Goal: Task Accomplishment & Management: Manage account settings

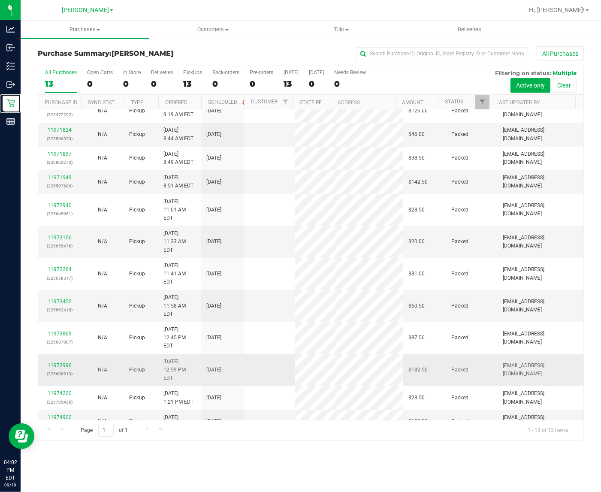
scroll to position [16, 0]
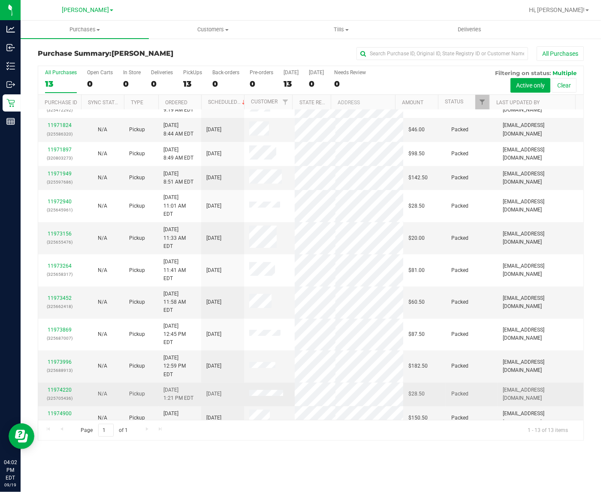
click at [403, 382] on td "$28.50" at bounding box center [424, 394] width 43 height 24
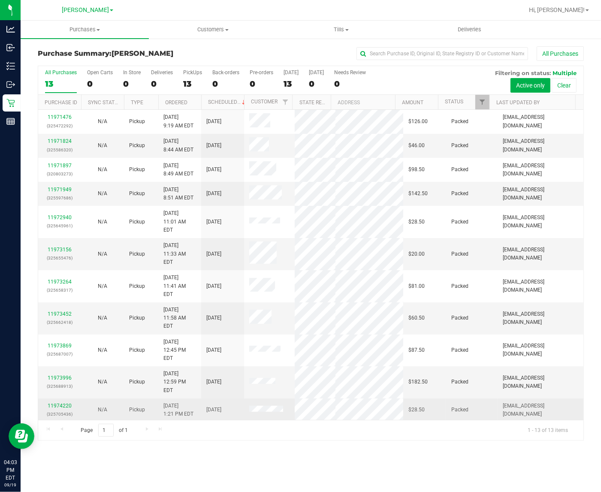
click at [403, 366] on td "$182.50" at bounding box center [424, 382] width 43 height 32
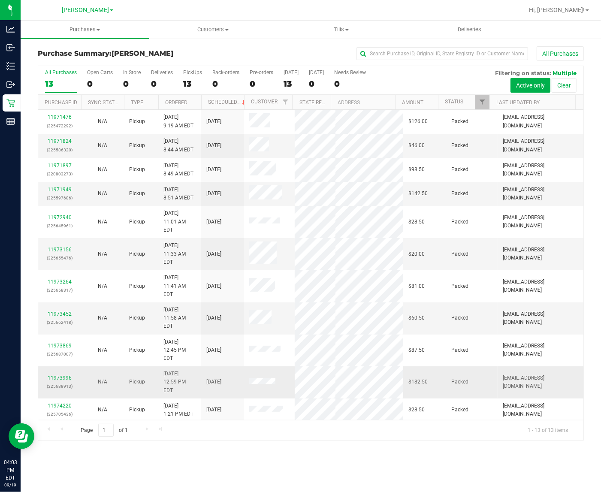
click at [403, 366] on td "$182.50" at bounding box center [424, 382] width 43 height 32
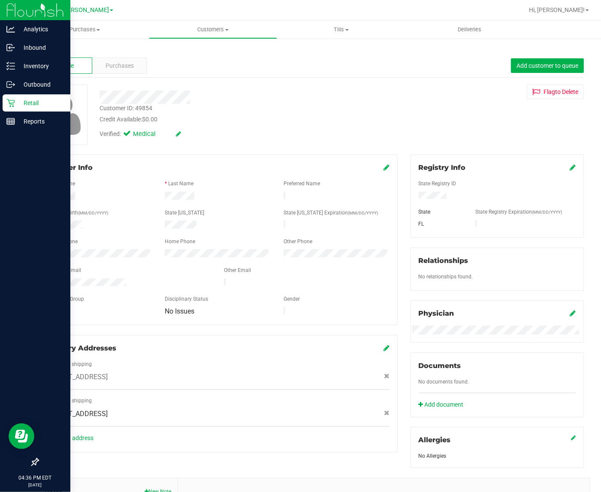
click at [11, 103] on icon at bounding box center [10, 103] width 8 height 8
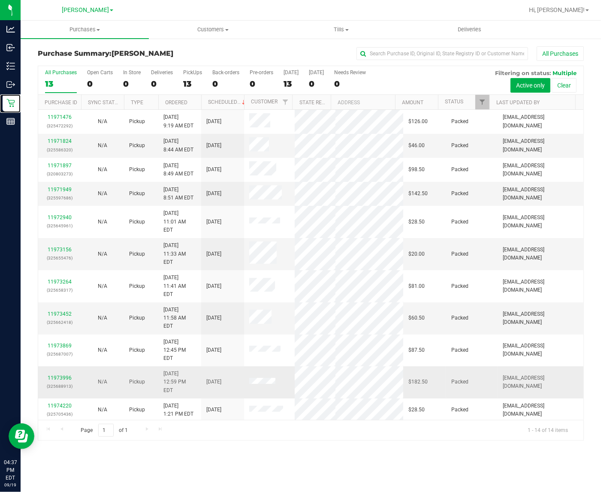
scroll to position [39, 0]
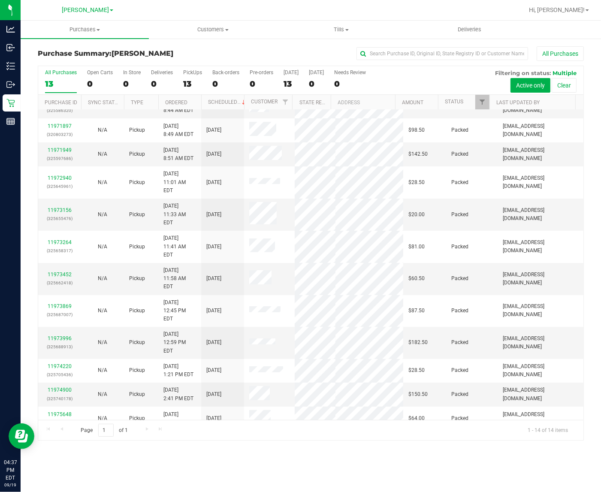
click at [54, 76] on label "All Purchases 13" at bounding box center [61, 81] width 32 height 24
click at [0, 0] on input "All Purchases 13" at bounding box center [0, 0] width 0 height 0
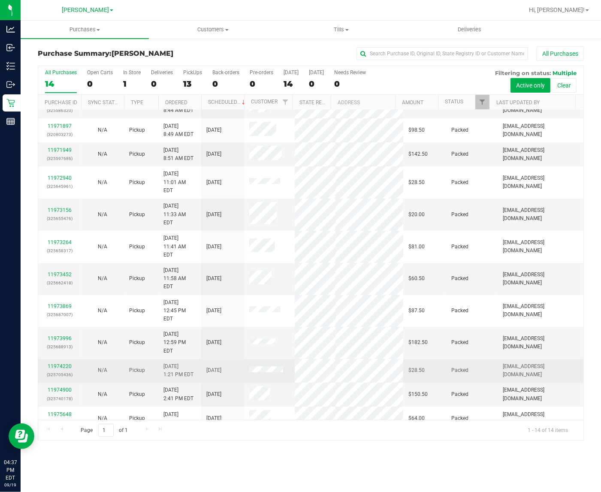
scroll to position [0, 0]
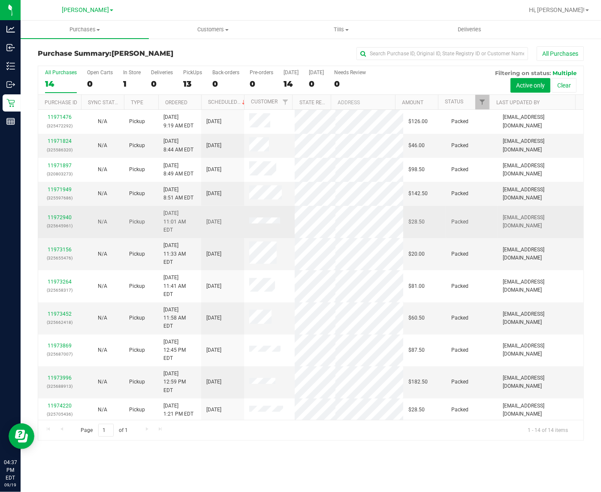
click at [57, 218] on div "11972940 (325645961)" at bounding box center [59, 221] width 33 height 16
click at [59, 219] on link "11972940" at bounding box center [60, 217] width 24 height 6
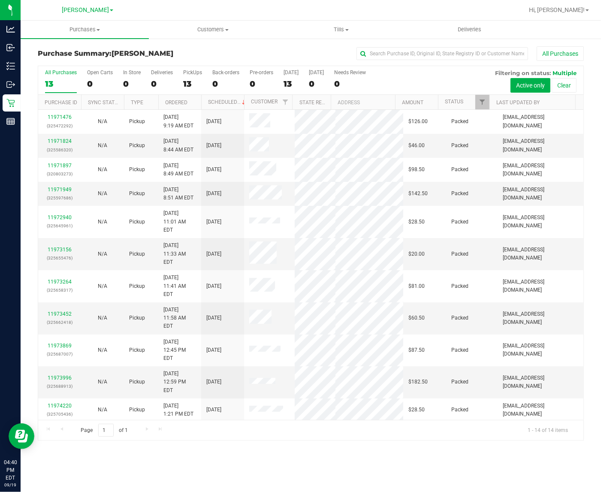
scroll to position [39, 0]
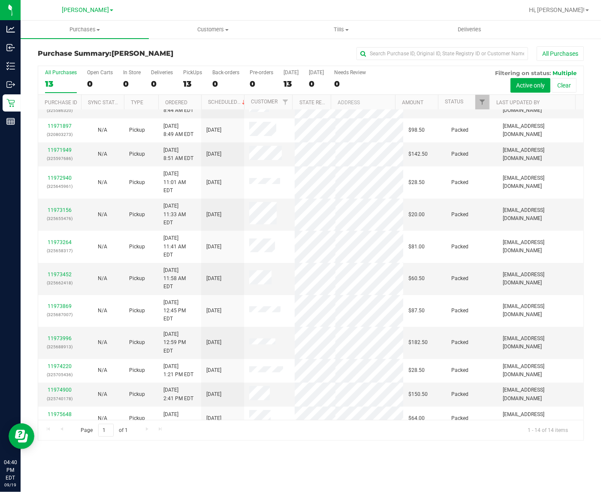
click at [48, 73] on div "All Purchases" at bounding box center [61, 72] width 32 height 6
click at [0, 0] on input "All Purchases 13" at bounding box center [0, 0] width 0 height 0
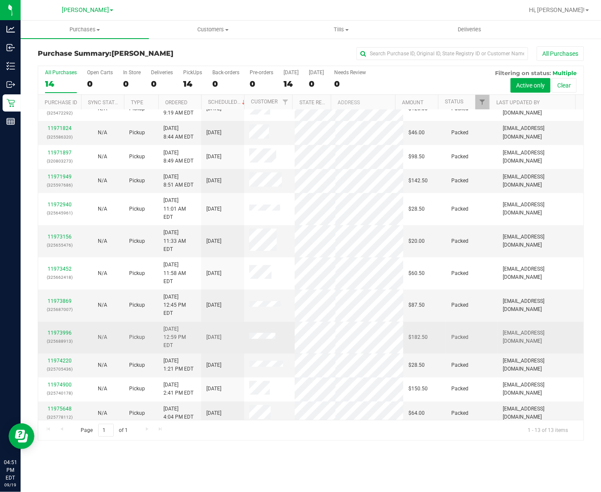
scroll to position [16, 0]
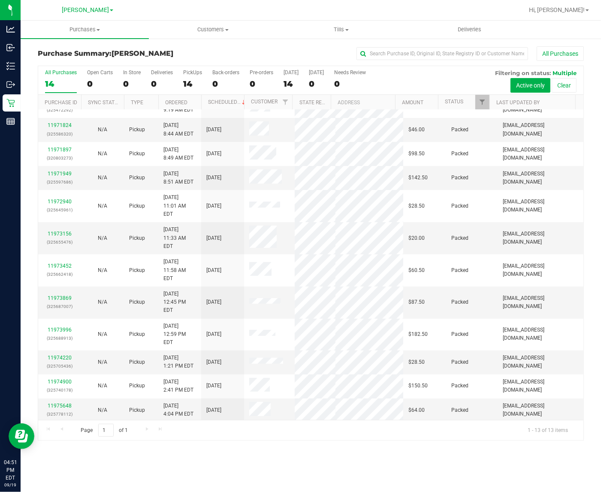
click at [48, 78] on label "All Purchases 14" at bounding box center [61, 81] width 32 height 24
click at [0, 0] on input "All Purchases 14" at bounding box center [0, 0] width 0 height 0
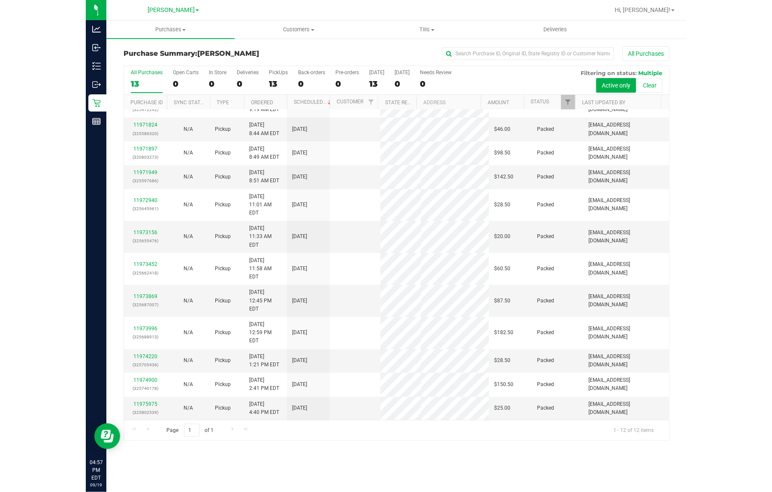
scroll to position [0, 0]
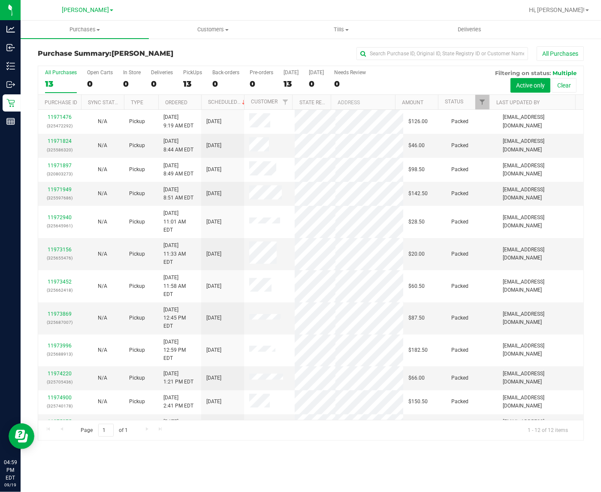
drag, startPoint x: 377, startPoint y: 464, endPoint x: 377, endPoint y: 442, distance: 22.3
click at [377, 464] on div "Purchases Summary of purchases Fulfillment All purchases Customers All customer…" at bounding box center [311, 256] width 580 height 471
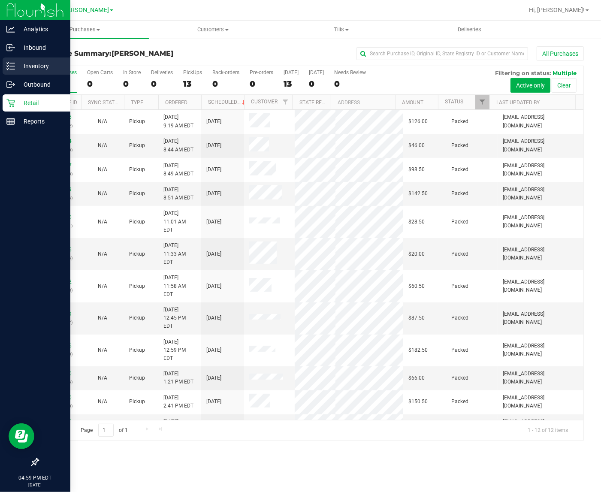
click at [15, 66] on p "Inventory" at bounding box center [40, 66] width 51 height 10
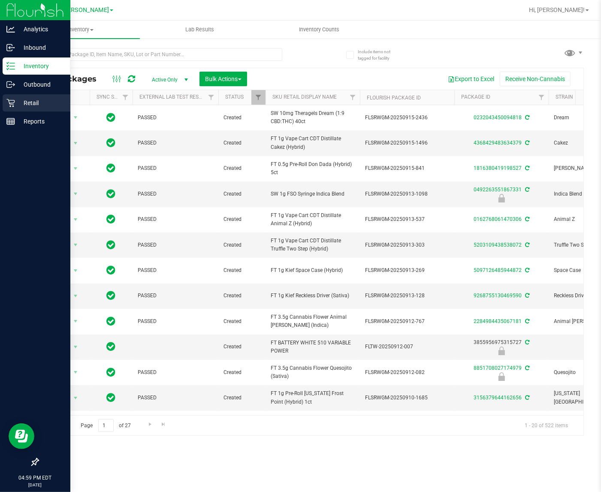
click at [43, 104] on p "Retail" at bounding box center [40, 103] width 51 height 10
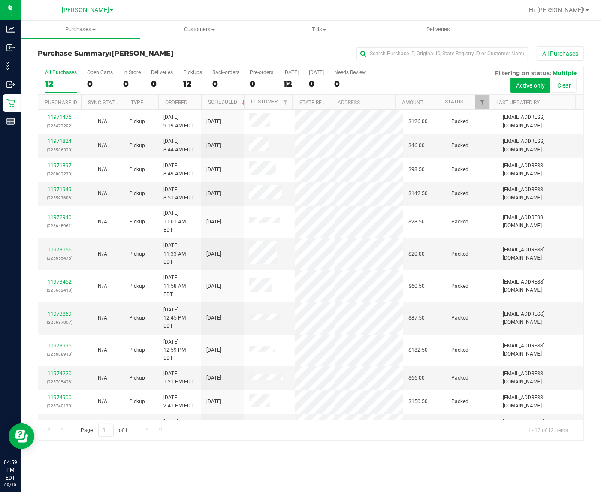
click at [391, 446] on div "Purchase Summary: [PERSON_NAME] All Purchases All Purchases 12 Open Carts 0 In …" at bounding box center [311, 243] width 580 height 411
click at [436, 302] on td "$87.50" at bounding box center [424, 318] width 43 height 32
click at [49, 82] on div "12" at bounding box center [61, 84] width 32 height 10
click at [0, 0] on input "All Purchases 12" at bounding box center [0, 0] width 0 height 0
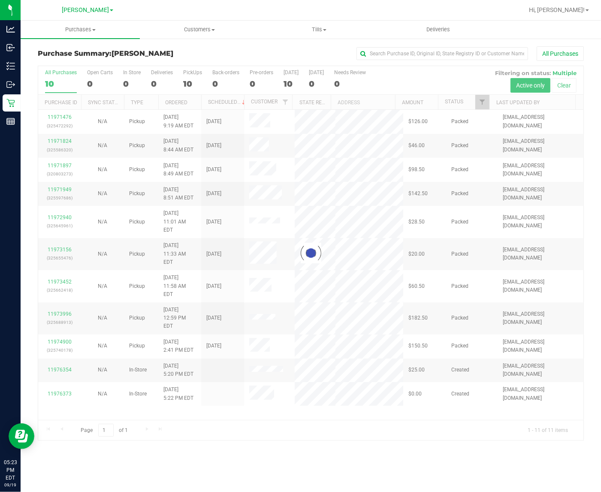
click at [440, 434] on div at bounding box center [310, 253] width 545 height 374
click at [440, 431] on div at bounding box center [310, 253] width 545 height 374
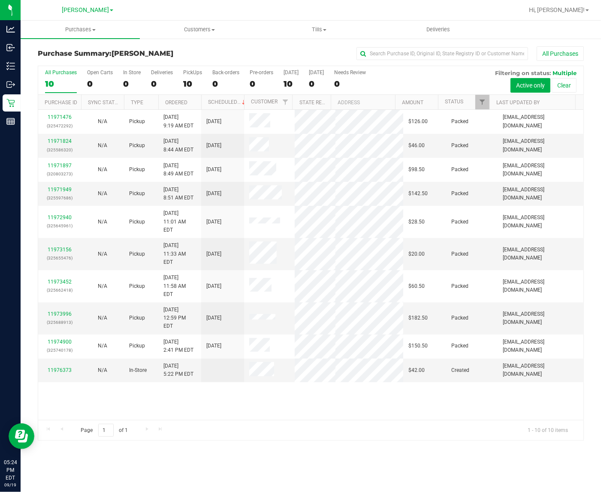
click at [352, 375] on div "11971476 (325472292) N/A Pickup [DATE] 9:19 AM EDT 9/19/2025 $126.00 Packed [EM…" at bounding box center [310, 265] width 545 height 310
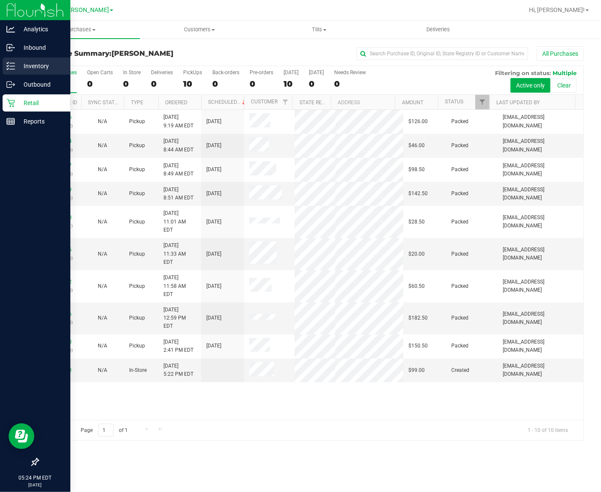
click at [13, 69] on line at bounding box center [12, 69] width 5 height 0
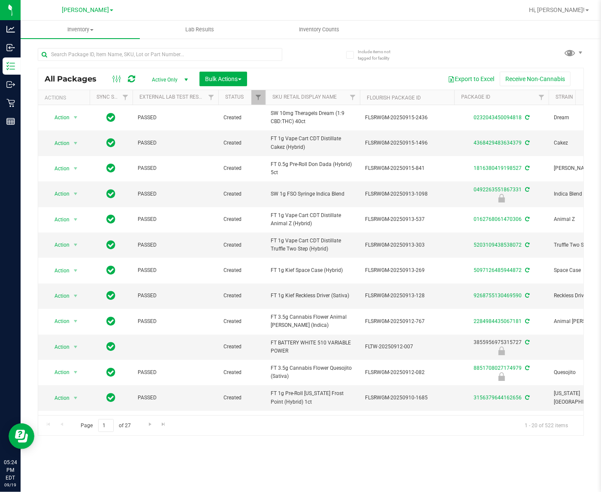
drag, startPoint x: 276, startPoint y: 65, endPoint x: 250, endPoint y: 69, distance: 26.1
click at [275, 65] on div at bounding box center [160, 58] width 244 height 20
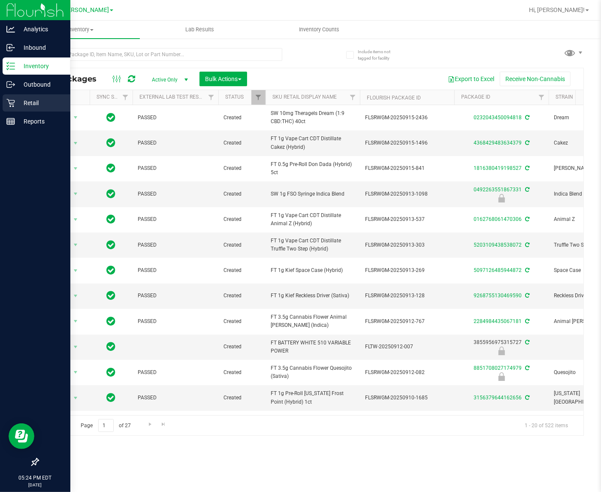
click at [13, 111] on div "Retail" at bounding box center [37, 102] width 68 height 17
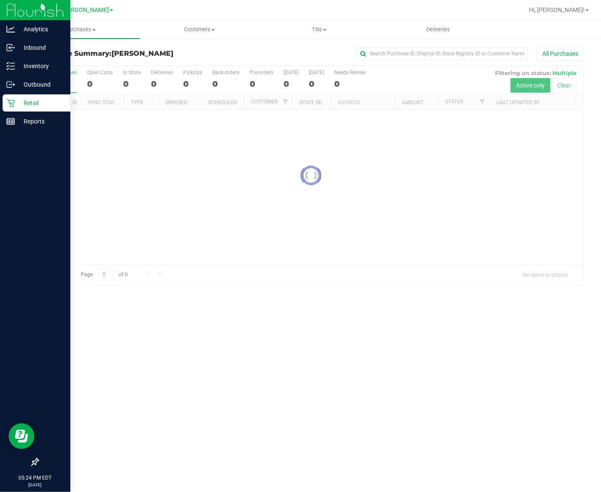
click at [11, 108] on div "Retail" at bounding box center [37, 102] width 68 height 17
click at [26, 91] on div "Outbound" at bounding box center [37, 84] width 68 height 17
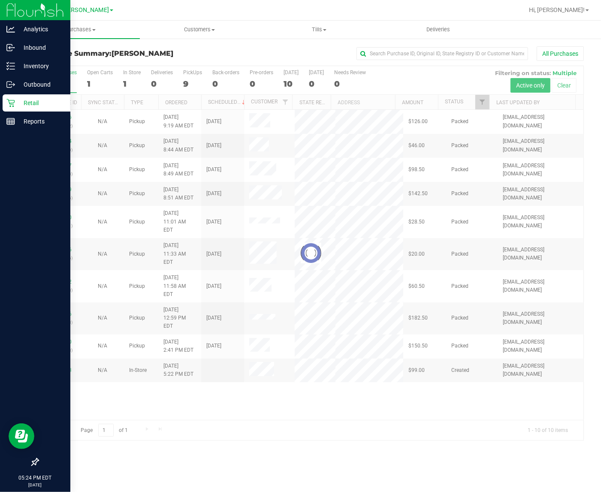
click at [24, 99] on p "Retail" at bounding box center [40, 103] width 51 height 10
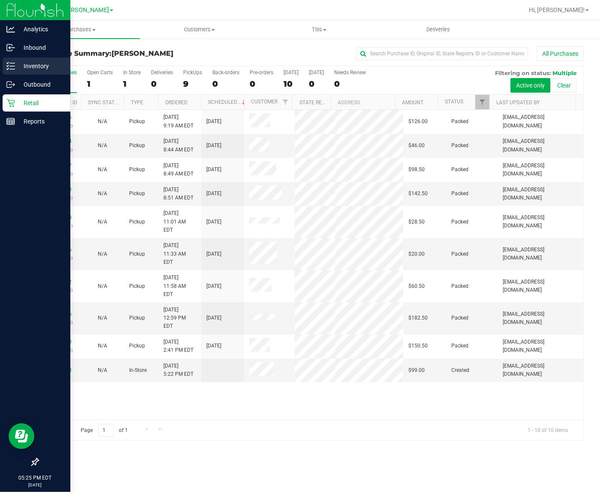
click at [18, 73] on div "Inventory" at bounding box center [37, 65] width 68 height 17
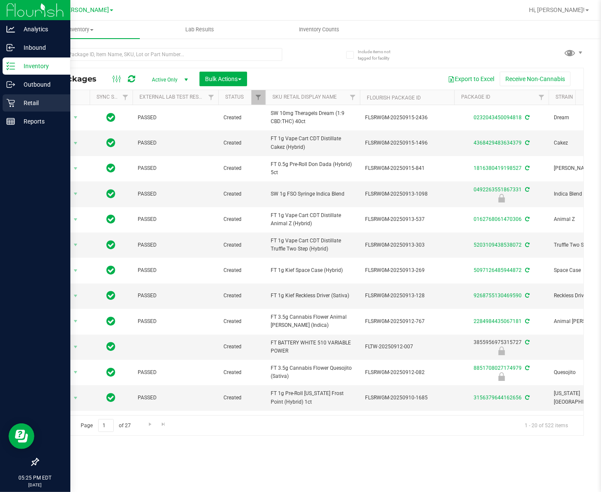
click at [54, 105] on p "Retail" at bounding box center [40, 103] width 51 height 10
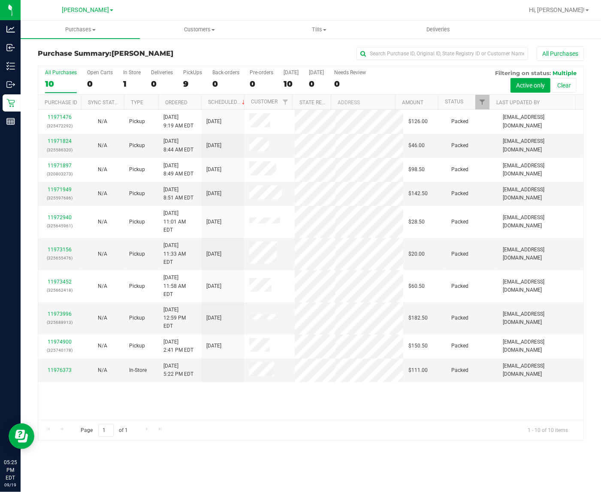
click at [404, 406] on div "11971476 (325472292) N/A Pickup [DATE] 9:19 AM EDT 9/19/2025 $126.00 Packed [EM…" at bounding box center [310, 265] width 545 height 310
click at [247, 408] on div "11971476 (325472292) N/A Pickup [DATE] 9:19 AM EDT 9/19/2025 $126.00 Packed [EM…" at bounding box center [310, 265] width 545 height 310
click at [66, 71] on div "All Purchases" at bounding box center [61, 72] width 32 height 6
click at [0, 0] on input "All Purchases 10" at bounding box center [0, 0] width 0 height 0
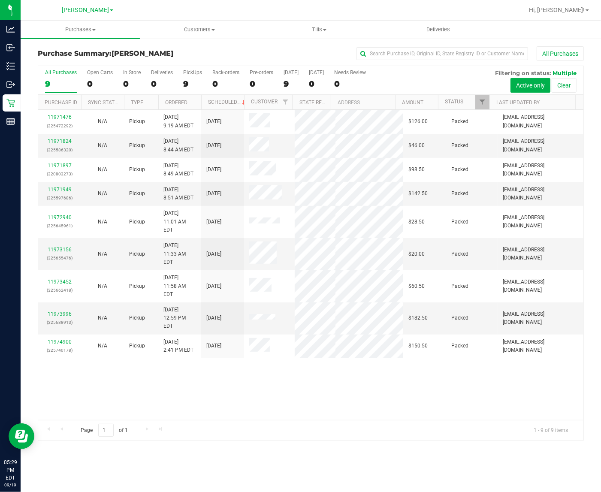
click at [561, 391] on div "11971476 (325472292) N/A Pickup [DATE] 9:19 AM EDT 9/19/2025 $126.00 Packed [EM…" at bounding box center [310, 265] width 545 height 310
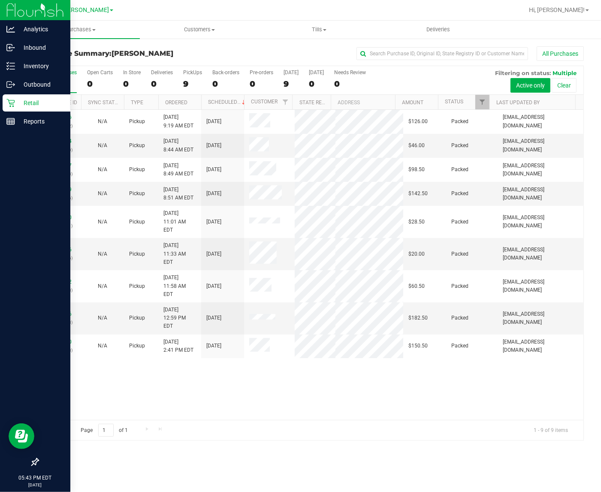
click at [2, 110] on link "Retail" at bounding box center [35, 103] width 70 height 18
click at [7, 104] on icon at bounding box center [10, 103] width 9 height 9
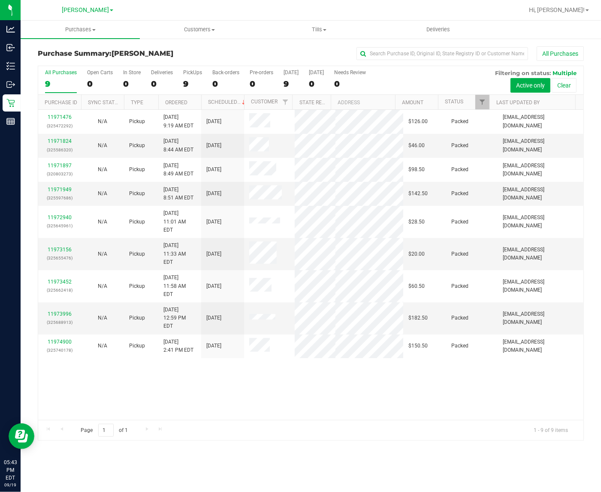
click at [249, 382] on div "11971476 (325472292) N/A Pickup [DATE] 9:19 AM EDT 9/19/2025 $126.00 Packed [EM…" at bounding box center [310, 265] width 545 height 310
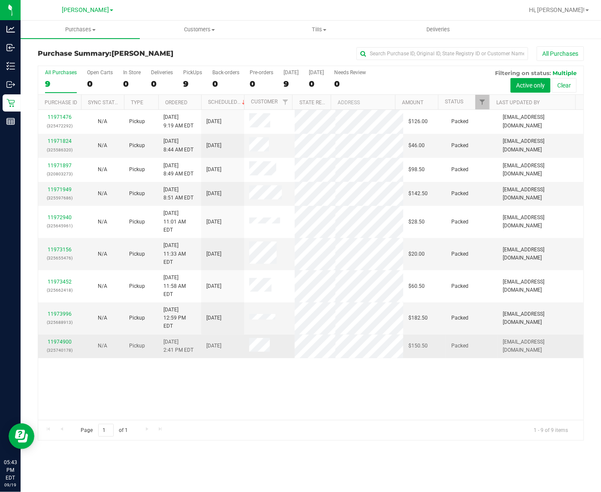
drag, startPoint x: 260, startPoint y: 370, endPoint x: 262, endPoint y: 337, distance: 32.7
click at [261, 367] on div "11971476 (325472292) N/A Pickup [DATE] 9:19 AM EDT 9/19/2025 $126.00 Packed [EM…" at bounding box center [310, 265] width 545 height 310
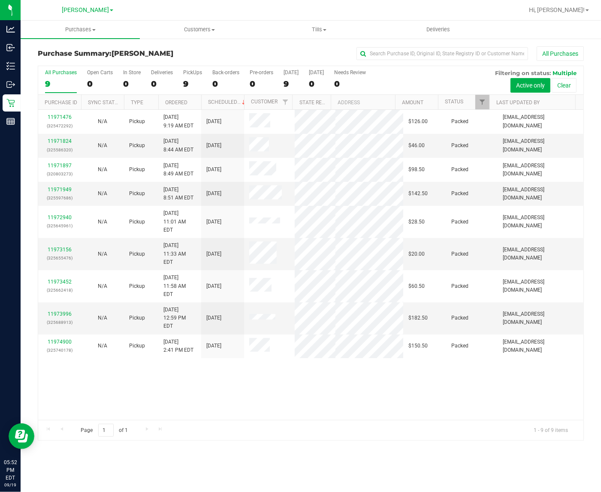
click at [421, 391] on div "11971476 (325472292) N/A Pickup [DATE] 9:19 AM EDT 9/19/2025 $126.00 Packed [EM…" at bounding box center [310, 265] width 545 height 310
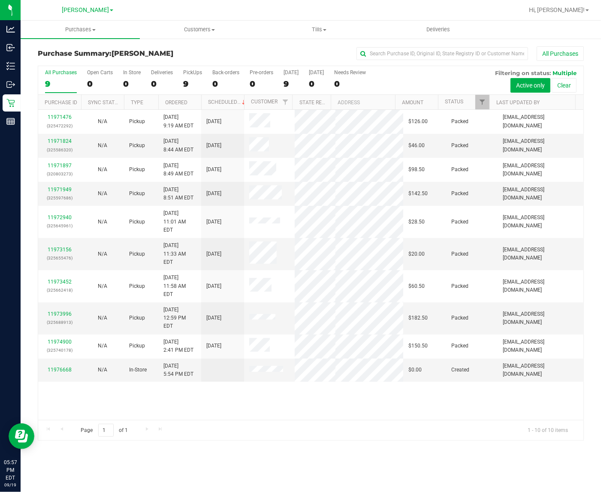
click at [453, 438] on div "Page 1 of 1 1 - 10 of 10 items" at bounding box center [310, 430] width 545 height 21
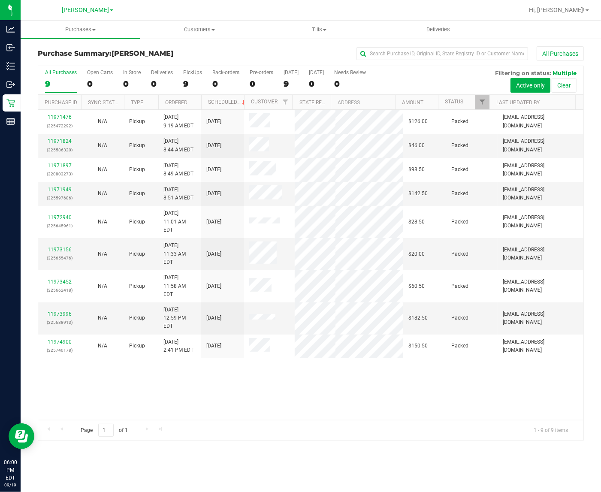
click at [477, 420] on div "Page 1 of 1 1 - 9 of 9 items" at bounding box center [310, 430] width 545 height 21
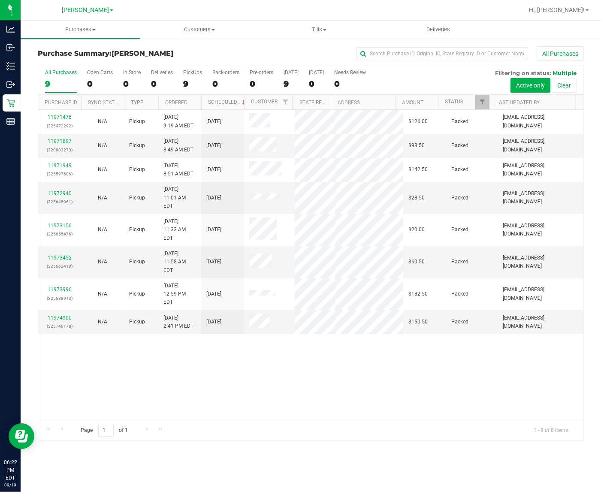
click at [319, 389] on div "11971476 (325472292) N/A Pickup [DATE] 9:19 AM EDT 9/19/2025 $126.00 Packed [EM…" at bounding box center [310, 265] width 545 height 310
click at [48, 82] on div "9" at bounding box center [61, 84] width 32 height 10
click at [0, 0] on input "All Purchases 9" at bounding box center [0, 0] width 0 height 0
click at [331, 399] on div "11971476 (325472292) Pickup [DATE] 9:19 AM EDT 9/19/2025 $126.00 Packed flouris…" at bounding box center [310, 265] width 545 height 310
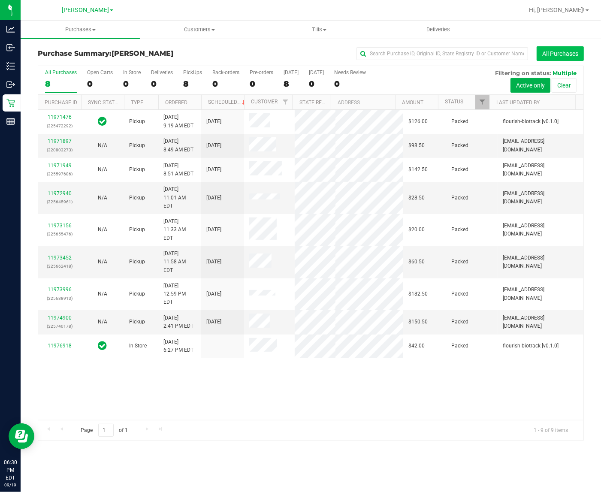
click at [564, 56] on button "All Purchases" at bounding box center [559, 53] width 47 height 15
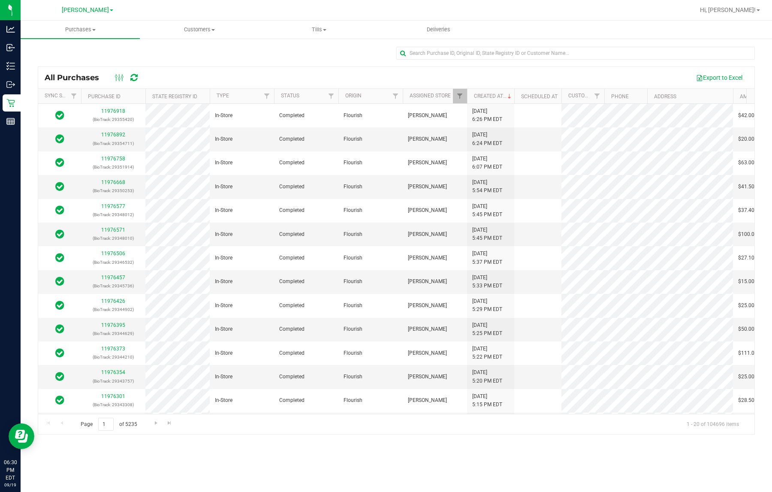
drag, startPoint x: 334, startPoint y: 67, endPoint x: 331, endPoint y: 71, distance: 4.9
click at [334, 67] on div "All Purchases Export to Excel" at bounding box center [396, 77] width 716 height 21
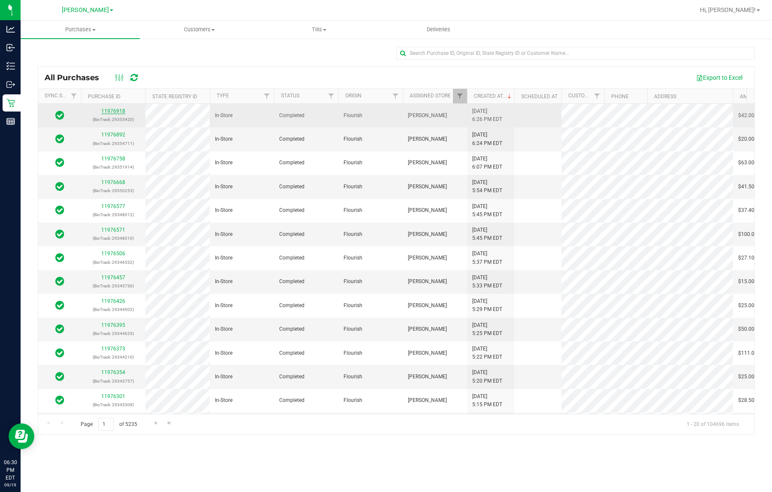
click at [110, 114] on link "11976918" at bounding box center [113, 111] width 24 height 6
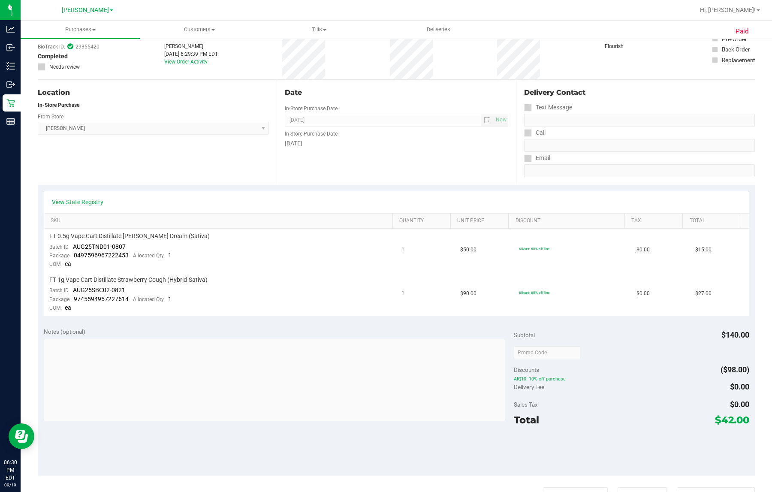
scroll to position [254, 0]
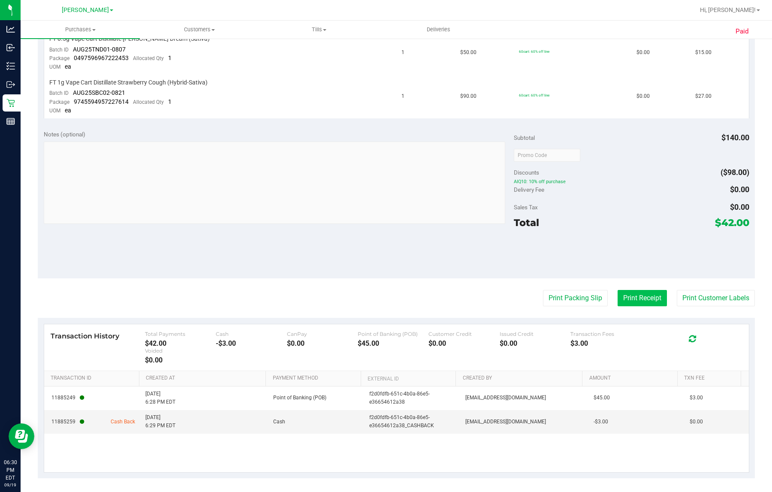
click at [600, 294] on button "Print Receipt" at bounding box center [641, 298] width 49 height 16
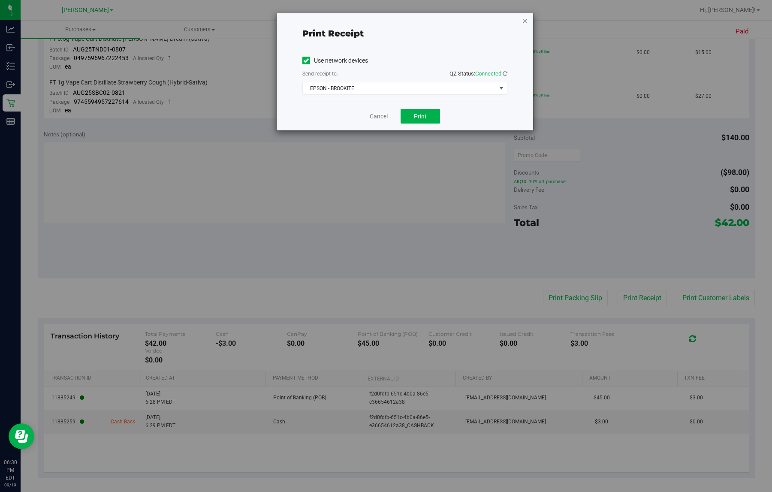
click at [525, 20] on icon "button" at bounding box center [525, 20] width 6 height 10
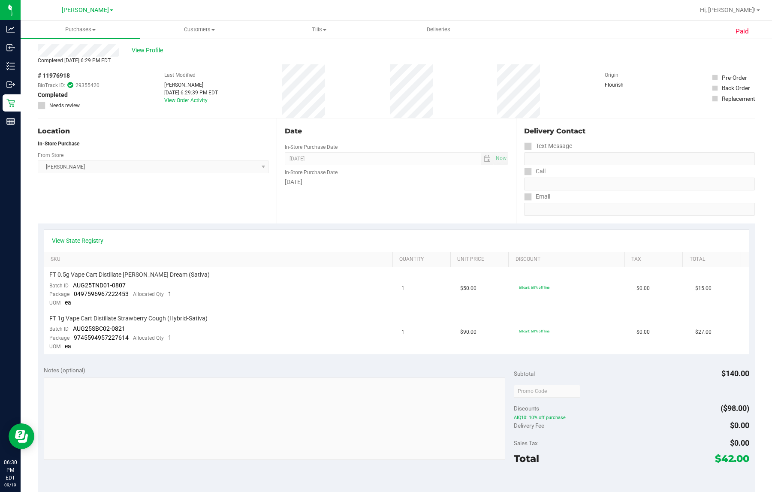
scroll to position [0, 0]
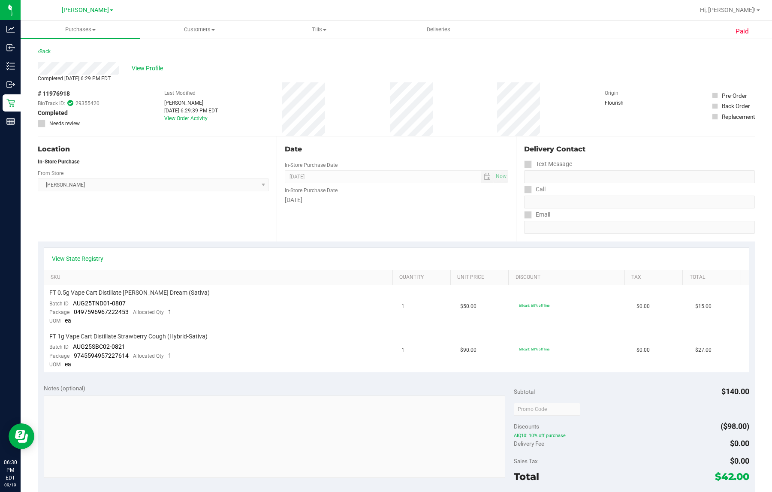
click at [328, 379] on div "Notes (optional) Subtotal $140.00 Discounts ($98.00) AIQ10: 10% off purchase De…" at bounding box center [396, 455] width 717 height 154
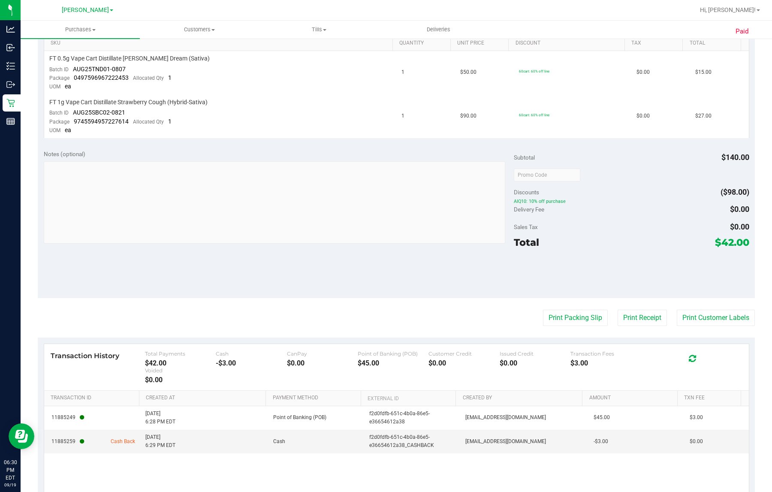
scroll to position [254, 0]
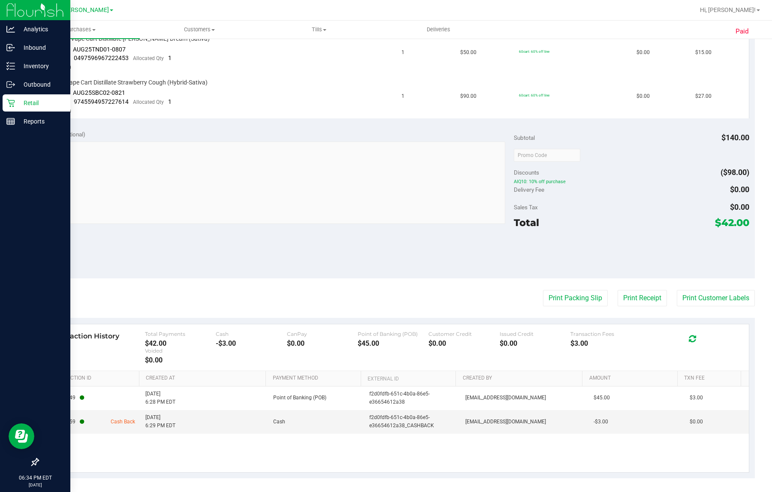
click at [15, 104] on p "Retail" at bounding box center [40, 103] width 51 height 10
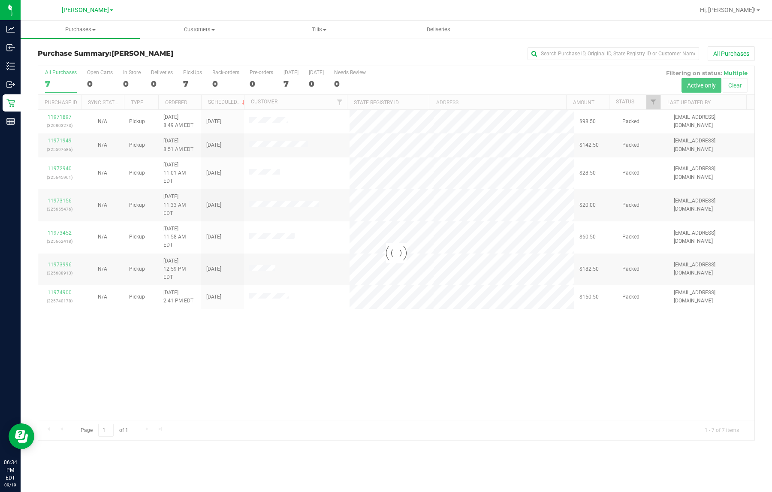
click at [507, 372] on div at bounding box center [396, 253] width 716 height 374
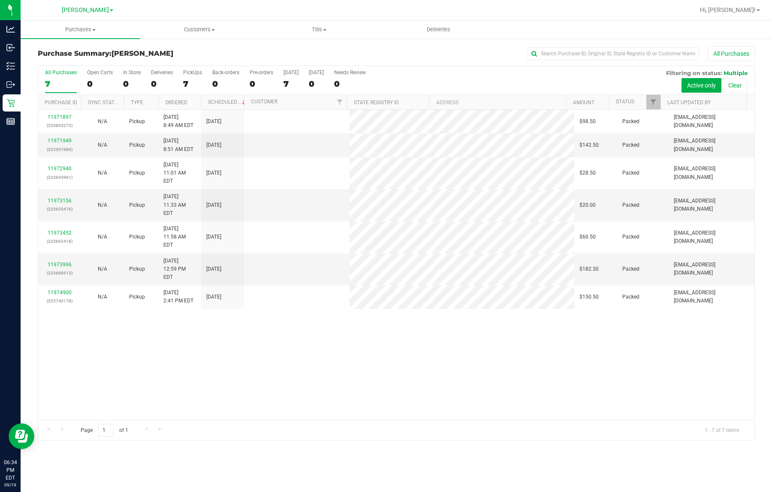
click at [507, 370] on div "11971897 (320803273) N/A Pickup [DATE] 8:49 AM EDT 9/19/2025 $98.50 Packed [EMA…" at bounding box center [396, 265] width 716 height 310
click at [510, 354] on div "11971897 (320803273) N/A Pickup [DATE] 8:49 AM EDT 9/19/2025 $98.50 Packed [EMA…" at bounding box center [396, 265] width 716 height 310
drag, startPoint x: 307, startPoint y: 326, endPoint x: 278, endPoint y: 334, distance: 30.3
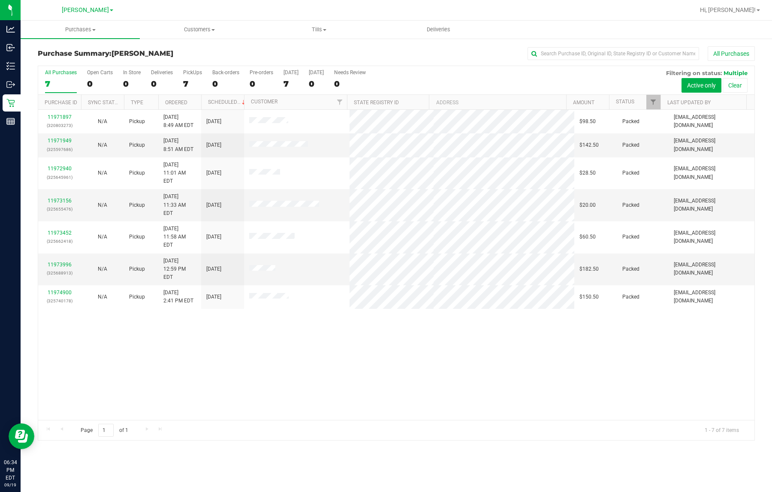
click at [600, 385] on div "11971897 (320803273) N/A Pickup [DATE] 8:49 AM EDT 9/19/2025 $98.50 Packed [EMA…" at bounding box center [396, 265] width 716 height 310
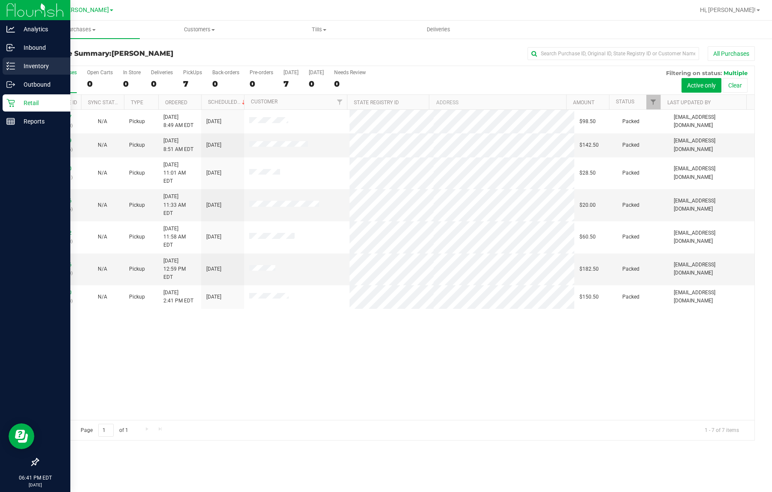
click at [12, 71] on div "Inventory" at bounding box center [37, 65] width 68 height 17
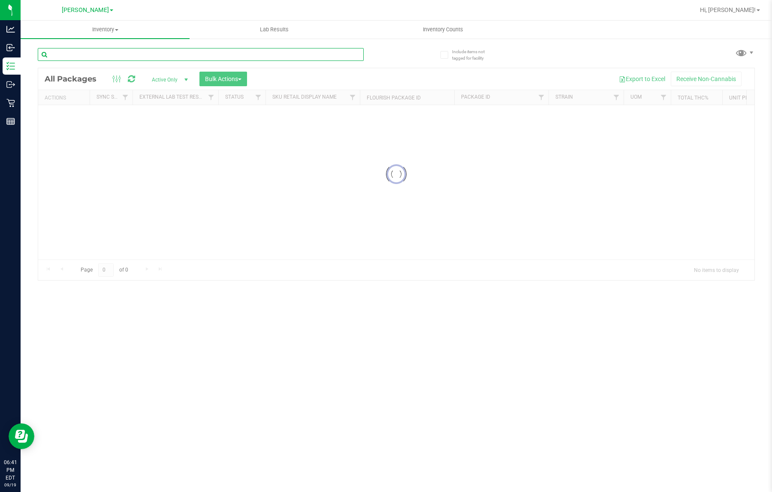
click at [249, 52] on input "text" at bounding box center [201, 54] width 326 height 13
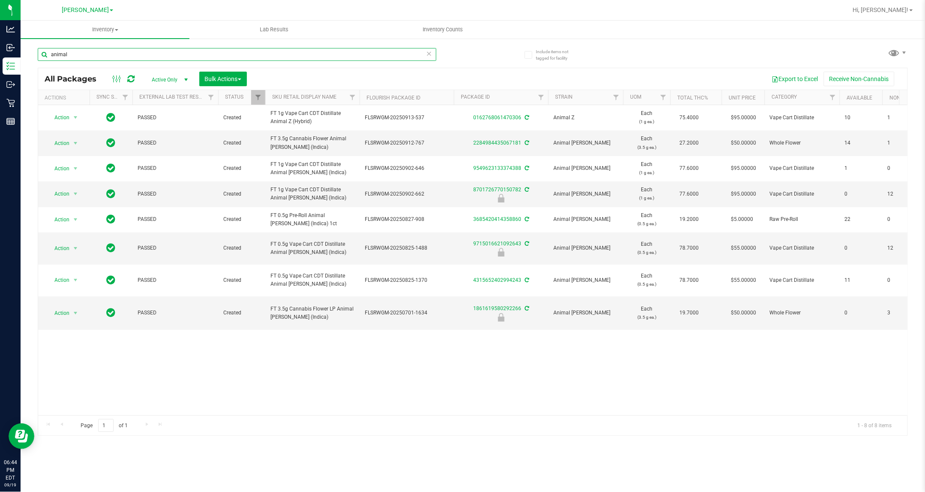
click at [425, 54] on input "animal" at bounding box center [237, 54] width 399 height 13
type input "animal"
click at [429, 54] on icon at bounding box center [429, 53] width 6 height 10
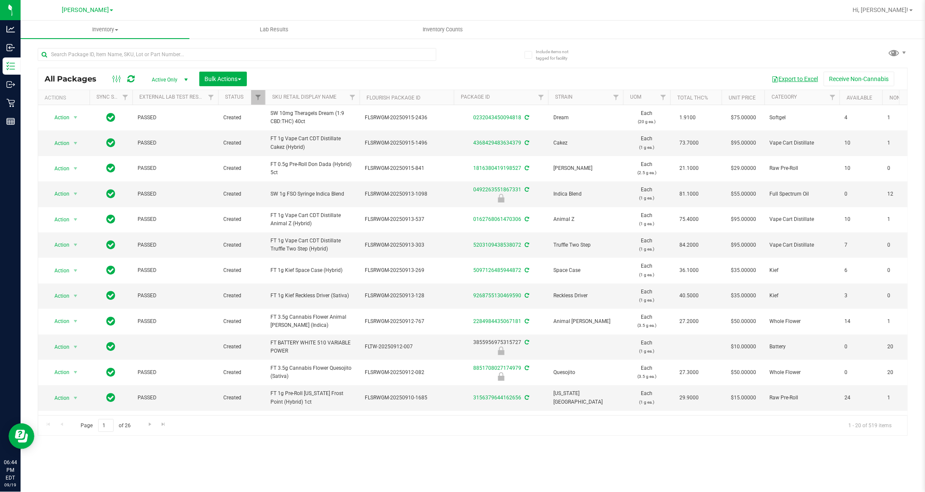
click at [600, 75] on button "Export to Excel" at bounding box center [794, 79] width 57 height 15
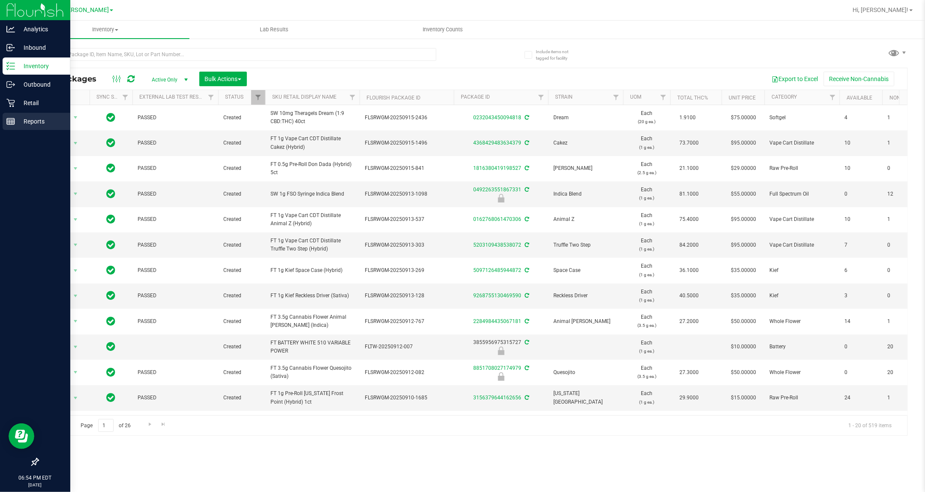
click at [9, 122] on line at bounding box center [9, 122] width 0 height 4
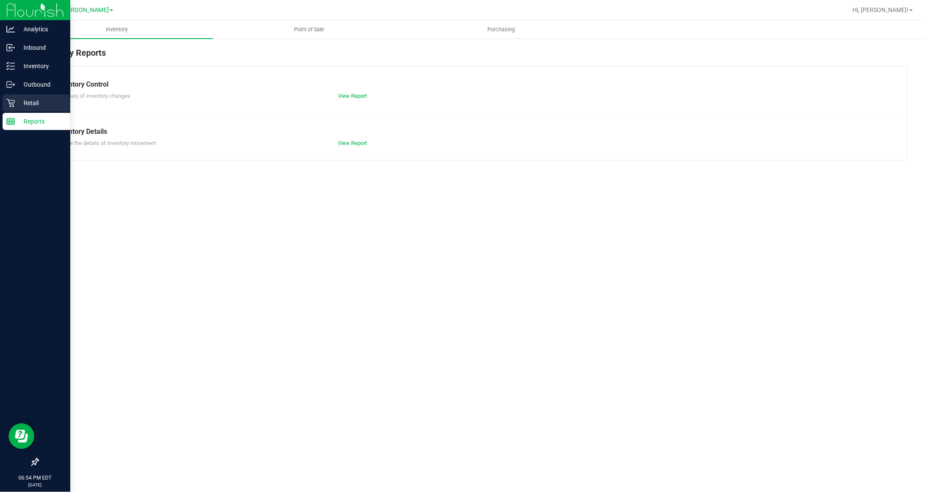
click at [31, 101] on p "Retail" at bounding box center [40, 103] width 51 height 10
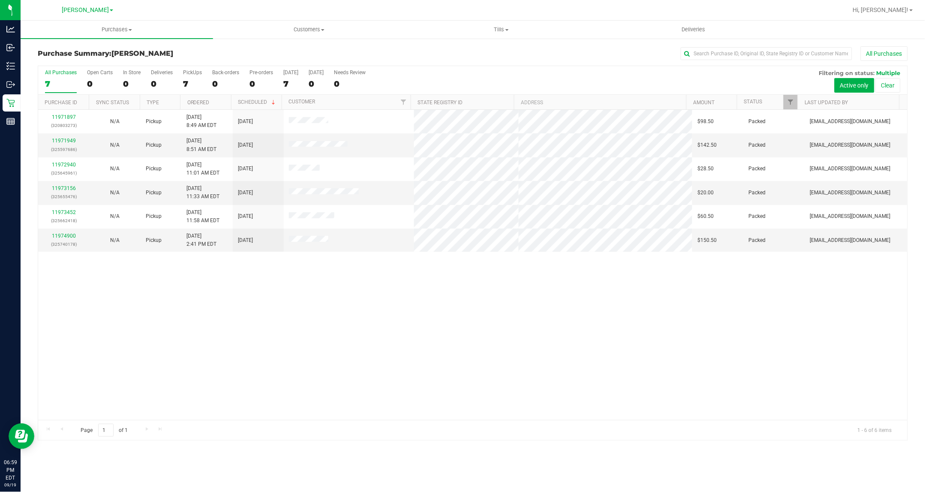
drag, startPoint x: 389, startPoint y: 311, endPoint x: 381, endPoint y: 316, distance: 10.2
click at [389, 311] on div "11971897 (320803273) N/A Pickup [DATE] 8:49 AM EDT 9/19/2025 $98.50 Packed [EMA…" at bounding box center [472, 265] width 869 height 310
click at [54, 82] on div "7" at bounding box center [61, 84] width 32 height 10
click at [0, 0] on input "All Purchases 7" at bounding box center [0, 0] width 0 height 0
drag, startPoint x: 303, startPoint y: 338, endPoint x: 310, endPoint y: 367, distance: 30.5
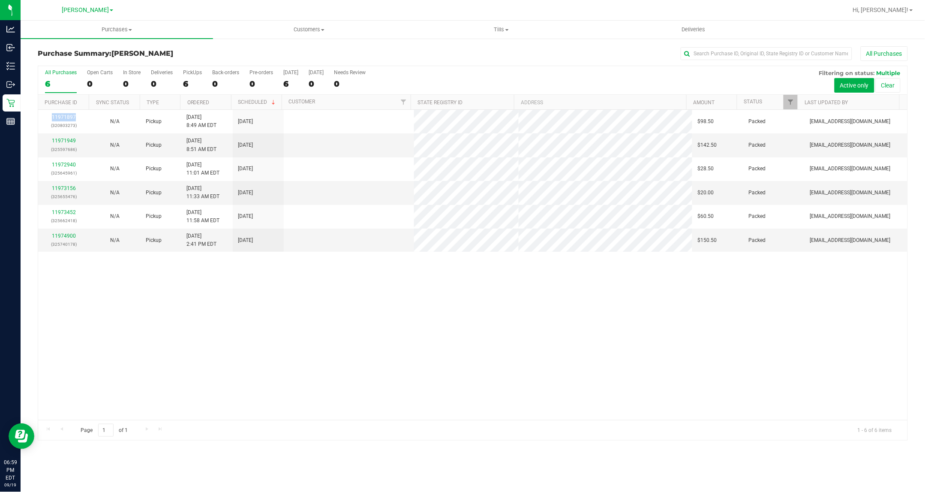
click at [303, 341] on div "11971897 (320803273) N/A Pickup [DATE] 8:49 AM EDT 9/19/2025 $98.50 Packed [EMA…" at bounding box center [472, 265] width 869 height 310
click at [310, 367] on div "11971897 (320803273) N/A Pickup [DATE] 8:49 AM EDT 9/19/2025 $98.50 Packed [EMA…" at bounding box center [472, 265] width 869 height 310
click at [329, 365] on div "11971897 (320803273) N/A Pickup [DATE] 8:49 AM EDT 9/19/2025 $98.50 Packed [EMA…" at bounding box center [472, 265] width 869 height 310
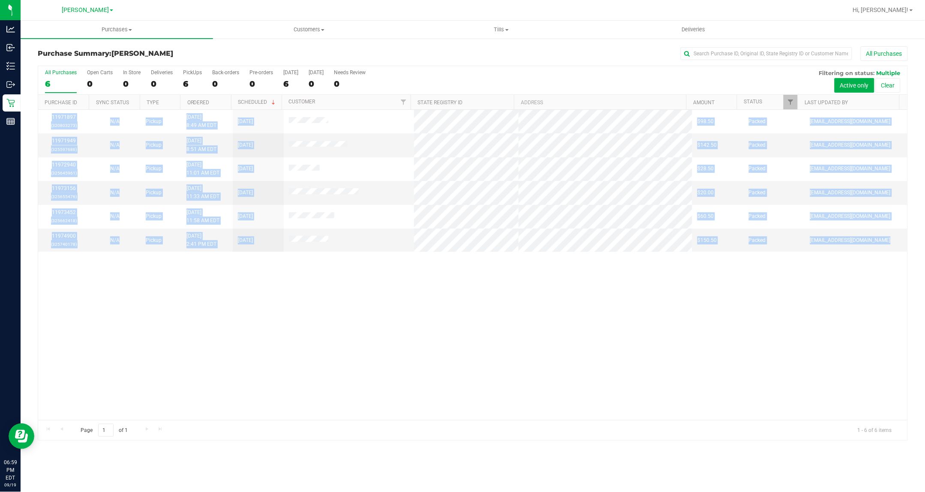
click at [329, 365] on div "11971897 (320803273) N/A Pickup [DATE] 8:49 AM EDT 9/19/2025 $98.50 Packed [EMA…" at bounding box center [472, 265] width 869 height 310
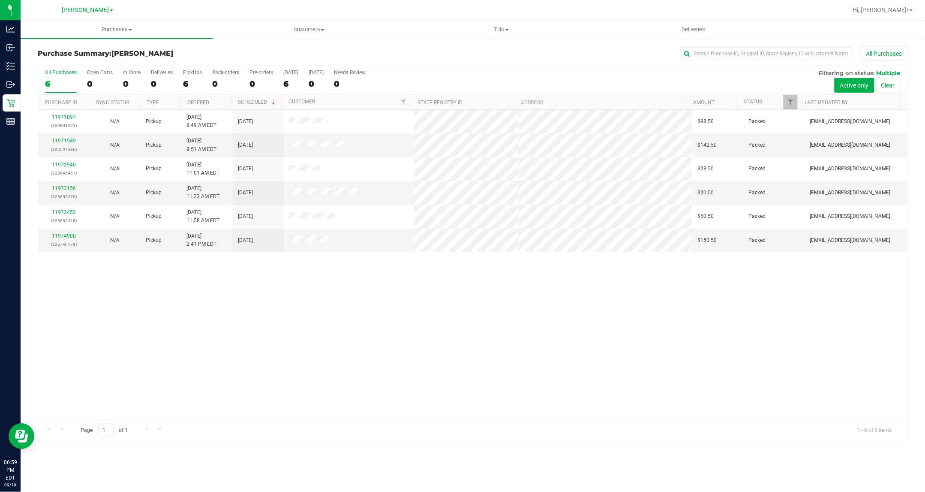
click at [373, 361] on div "11971897 (320803273) N/A Pickup [DATE] 8:49 AM EDT 9/19/2025 $98.50 Packed [EMA…" at bounding box center [472, 265] width 869 height 310
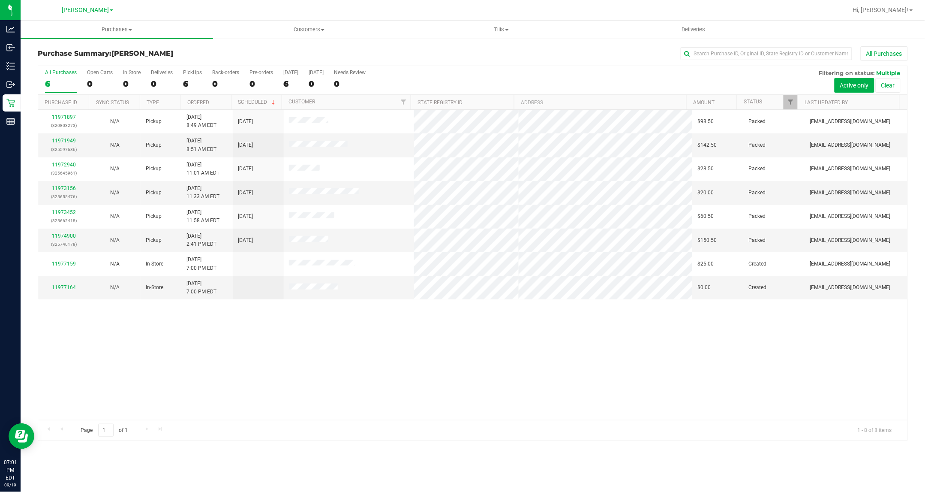
click at [311, 375] on div "11971897 (320803273) N/A Pickup [DATE] 8:49 AM EDT 9/19/2025 $98.50 Packed [EMA…" at bounding box center [472, 265] width 869 height 310
click at [329, 382] on div "11971897 (320803273) N/A Pickup [DATE] 8:49 AM EDT 9/19/2025 $98.50 Packed [EMA…" at bounding box center [472, 265] width 869 height 310
click at [335, 383] on div "11971897 (320803273) N/A Pickup [DATE] 8:49 AM EDT 9/19/2025 $98.50 Packed [EMA…" at bounding box center [472, 265] width 869 height 310
drag, startPoint x: 297, startPoint y: 450, endPoint x: 288, endPoint y: 358, distance: 92.6
click at [297, 449] on div "Purchase Summary: [PERSON_NAME] All Purchases All Purchases 6 Open Carts 0 In S…" at bounding box center [473, 243] width 904 height 411
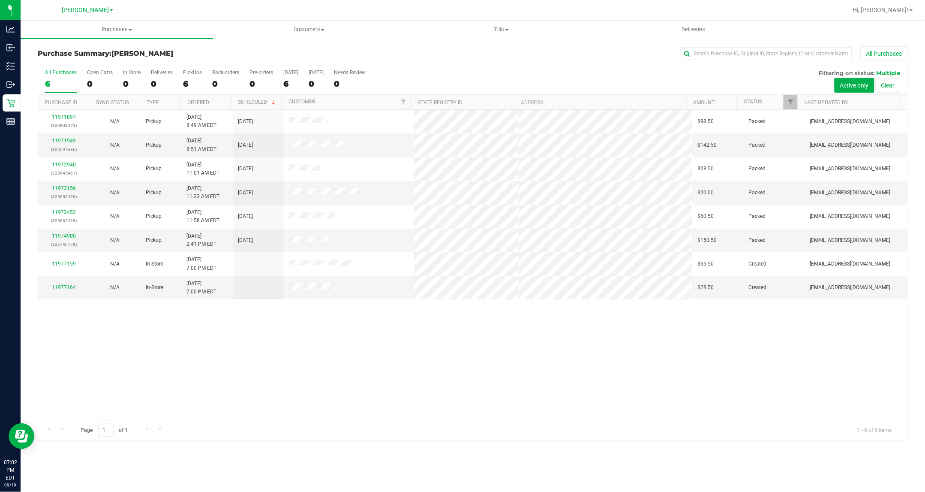
drag, startPoint x: 411, startPoint y: 340, endPoint x: 405, endPoint y: 364, distance: 25.5
click at [405, 364] on div "11971897 (320803273) N/A Pickup [DATE] 8:49 AM EDT 9/19/2025 $98.50 Packed [EMA…" at bounding box center [472, 265] width 869 height 310
drag, startPoint x: 405, startPoint y: 364, endPoint x: 445, endPoint y: 359, distance: 40.2
click at [408, 364] on div "11971897 (320803273) N/A Pickup [DATE] 8:49 AM EDT 9/19/2025 $98.50 Packed [EMA…" at bounding box center [472, 265] width 869 height 310
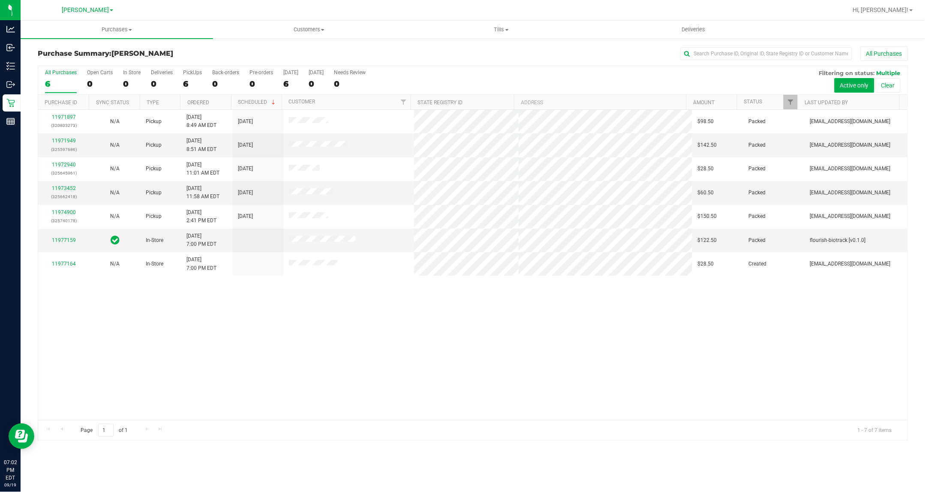
click at [244, 337] on div "11971897 (320803273) N/A Pickup [DATE] 8:49 AM EDT 9/19/2025 $98.50 Packed [EMA…" at bounding box center [472, 265] width 869 height 310
click at [48, 82] on div "6" at bounding box center [61, 84] width 32 height 10
click at [0, 0] on input "All Purchases 6" at bounding box center [0, 0] width 0 height 0
drag, startPoint x: 224, startPoint y: 361, endPoint x: 127, endPoint y: 149, distance: 233.4
click at [224, 361] on div "11971897 (320803273) N/A Pickup [DATE] 8:49 AM EDT 9/19/2025 $98.50 Packed [EMA…" at bounding box center [472, 265] width 869 height 310
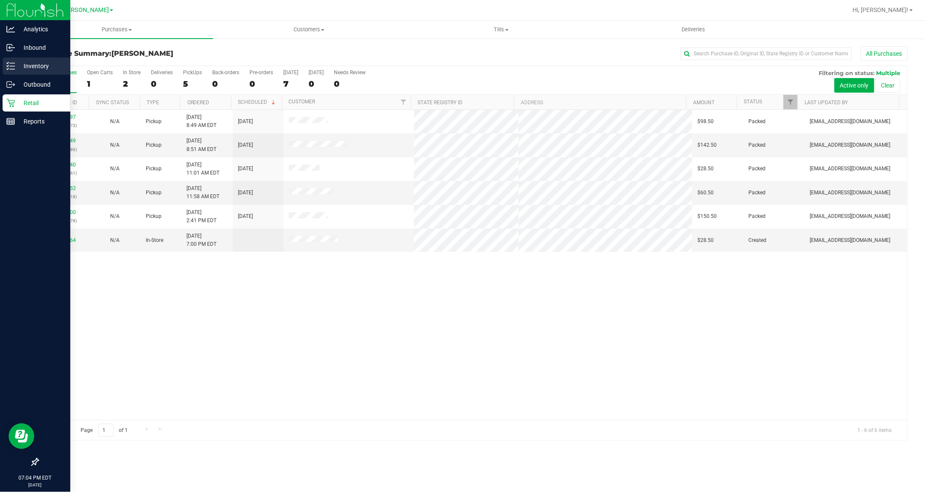
click at [12, 62] on icon at bounding box center [10, 66] width 9 height 9
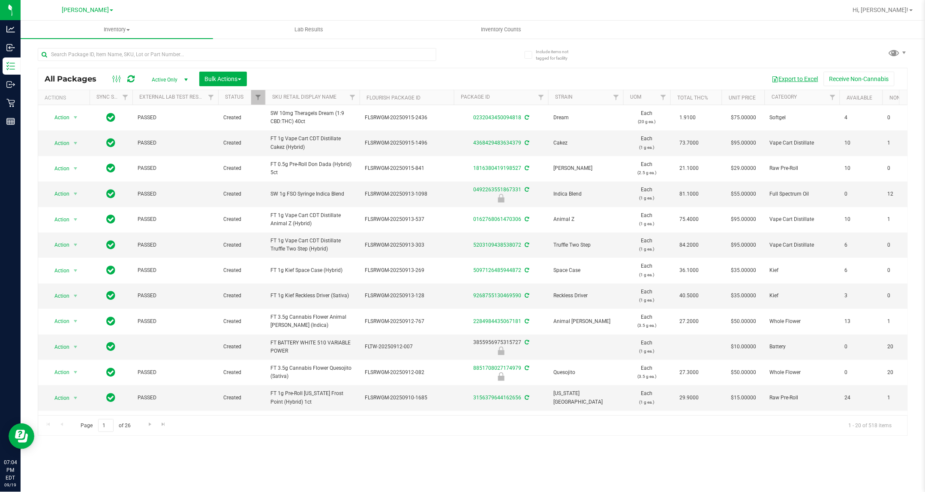
click at [600, 84] on button "Export to Excel" at bounding box center [794, 79] width 57 height 15
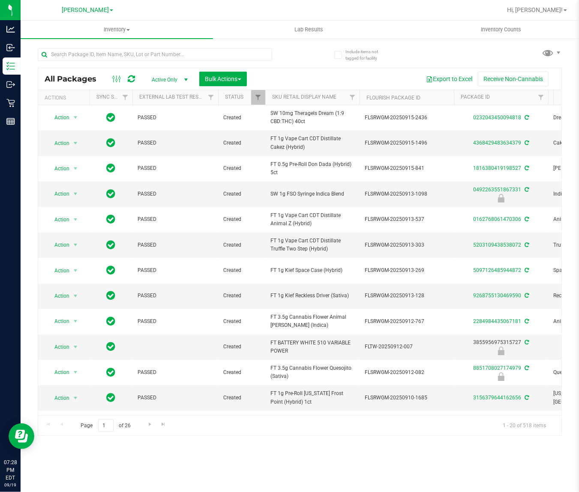
click at [359, 462] on div "Inventory All packages All inventory Waste log Create inventory Lab Results Inv…" at bounding box center [300, 256] width 559 height 471
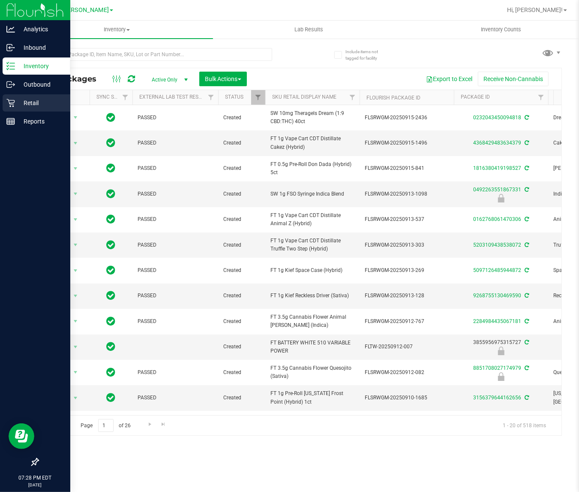
click at [15, 98] on p "Retail" at bounding box center [40, 103] width 51 height 10
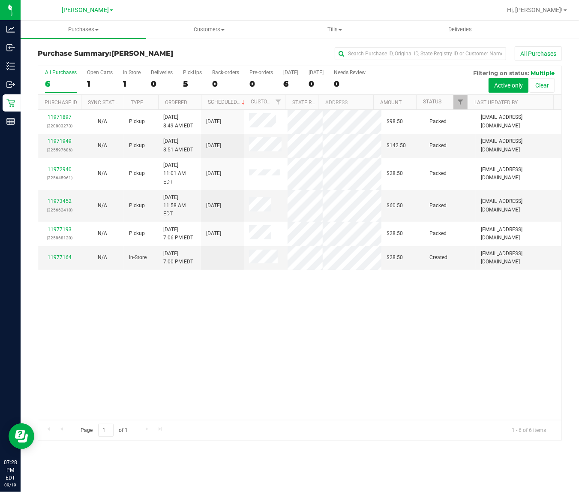
click at [375, 321] on div "11971897 (320803273) N/A Pickup [DATE] 8:49 AM EDT 9/19/2025 $98.50 Packed [EMA…" at bounding box center [299, 265] width 523 height 310
click at [471, 300] on div "11971897 (320803273) N/A Pickup [DATE] 8:49 AM EDT 9/19/2025 $98.50 Packed [EMA…" at bounding box center [299, 265] width 523 height 310
click at [262, 340] on div "11971897 (320803273) N/A Pickup [DATE] 8:49 AM EDT 9/19/2025 $98.50 Packed [EMA…" at bounding box center [299, 265] width 523 height 310
click at [238, 434] on div "Page 1 of 1 1 - 6 of 6 items" at bounding box center [299, 430] width 523 height 21
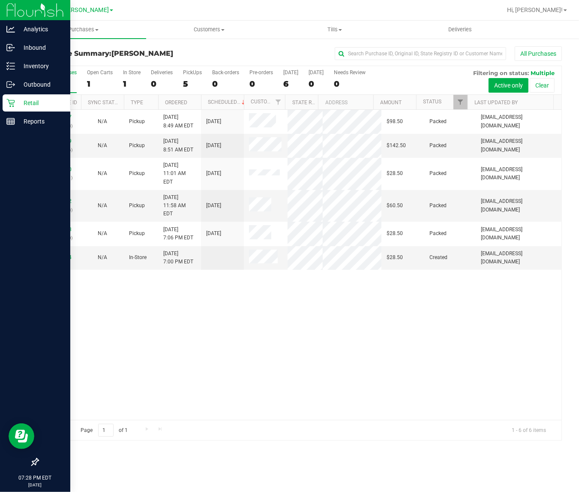
click at [12, 104] on icon at bounding box center [10, 103] width 8 height 8
click at [10, 63] on line at bounding box center [12, 63] width 5 height 0
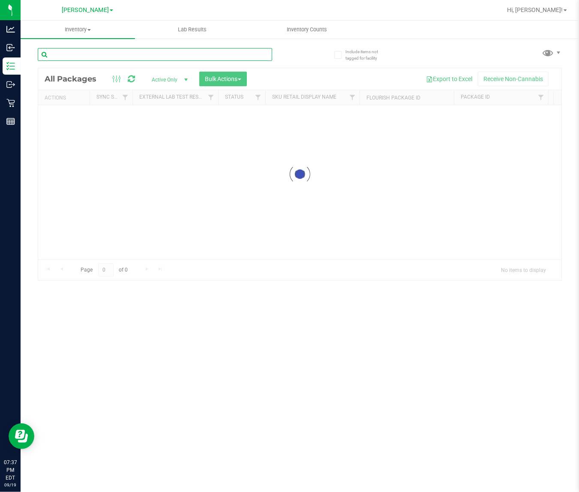
click at [192, 48] on div "Inventory All packages All inventory Waste log Create inventory Lab Results Inv…" at bounding box center [300, 256] width 559 height 471
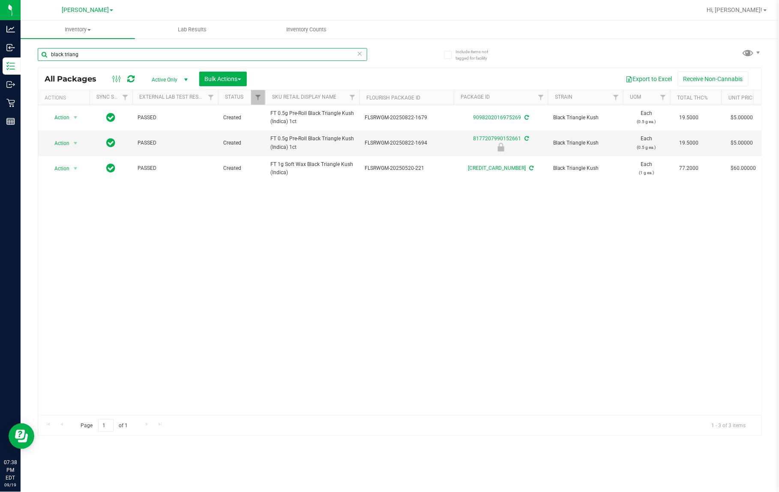
type input "black triang"
click at [529, 246] on div "Action Action Adjust qty Create package Edit attributes Global inventory Locate…" at bounding box center [400, 260] width 724 height 310
drag, startPoint x: 123, startPoint y: 52, endPoint x: -1, endPoint y: 51, distance: 123.5
click at [0, 51] on html "Analytics Inbound Inventory Outbound Retail Reports 07:38 PM EDT [DATE] 09/19 […" at bounding box center [389, 246] width 779 height 492
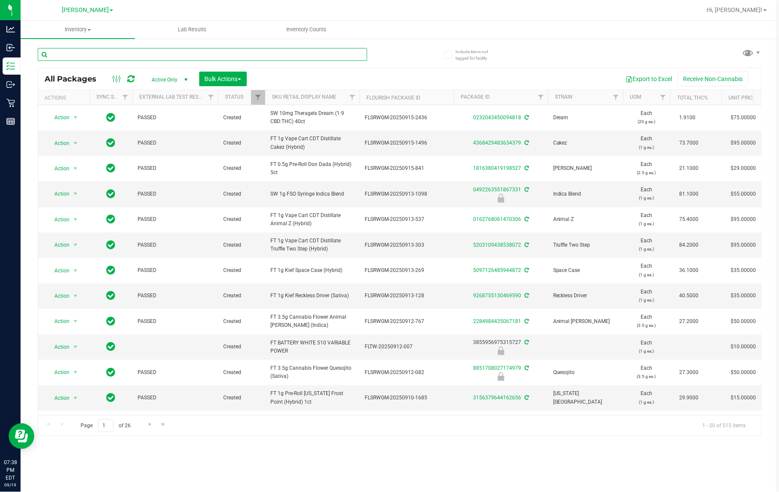
click at [93, 59] on input "text" at bounding box center [203, 54] width 330 height 13
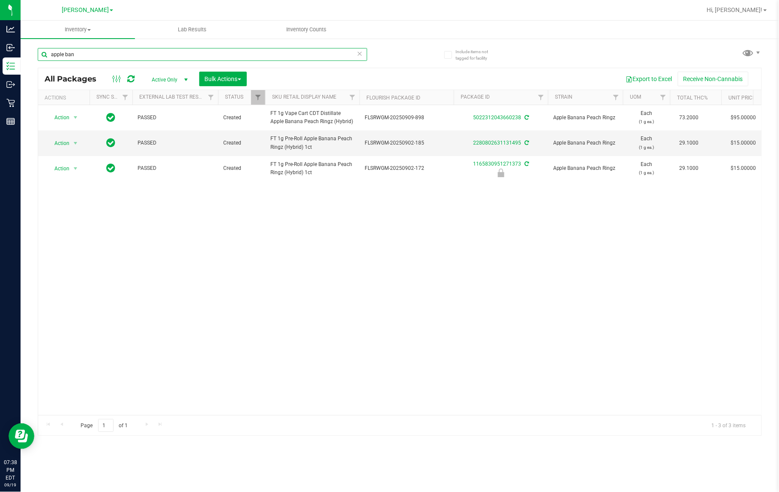
type input "apple ban"
click at [153, 367] on div "Action Action Adjust qty Create package Edit attributes Global inventory Locate…" at bounding box center [400, 260] width 724 height 310
click at [402, 280] on div "Action Action Adjust qty Create package Edit attributes Global inventory Locate…" at bounding box center [400, 260] width 724 height 310
click at [397, 262] on div "Action Action Adjust qty Create package Edit attributes Global inventory Locate…" at bounding box center [400, 260] width 724 height 310
click at [309, 288] on div "Action Action Adjust qty Create package Edit attributes Global inventory Locate…" at bounding box center [400, 260] width 724 height 310
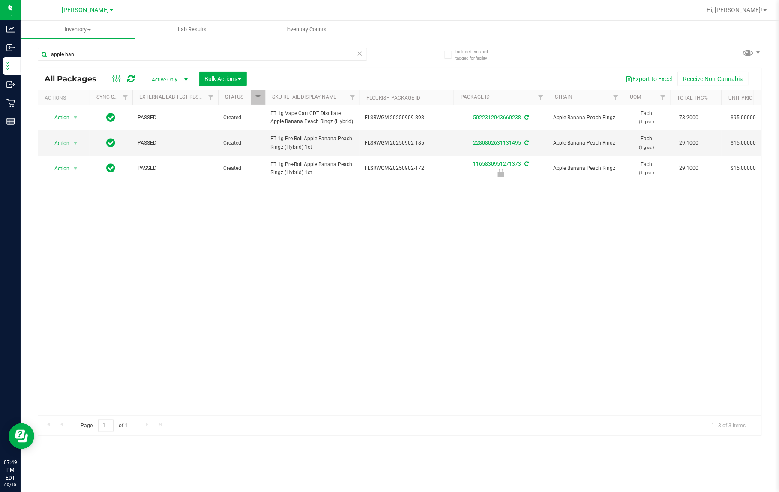
drag, startPoint x: 138, startPoint y: 45, endPoint x: 28, endPoint y: 61, distance: 111.7
click at [27, 60] on div "Include items not tagged for facility apple ban All Packages Active Only Active…" at bounding box center [400, 168] width 759 height 261
drag, startPoint x: 87, startPoint y: 55, endPoint x: -1, endPoint y: 35, distance: 90.2
click at [0, 35] on html "Analytics Inbound Inventory Outbound Retail Reports 07:49 PM EDT [DATE] 09/19 […" at bounding box center [389, 246] width 779 height 492
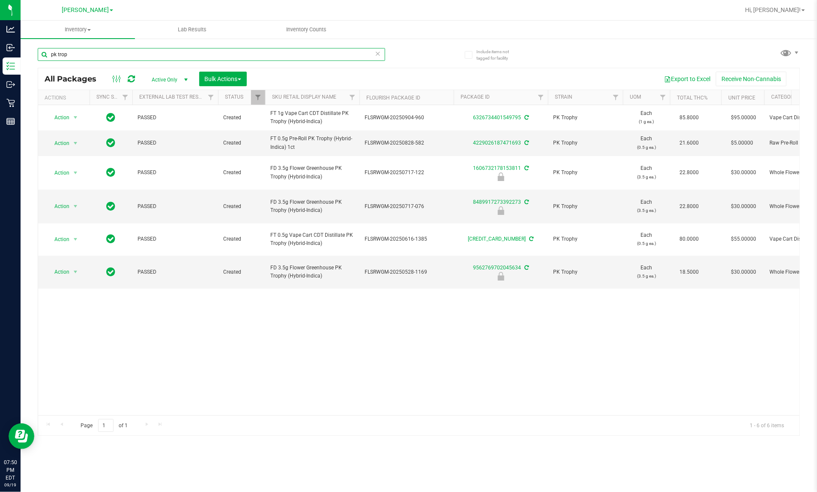
type input "pk trop"
drag, startPoint x: 326, startPoint y: 316, endPoint x: 207, endPoint y: 198, distance: 167.6
click at [326, 316] on div "Action Action Adjust qty Create package Edit attributes Global inventory Locate…" at bounding box center [419, 260] width 762 height 310
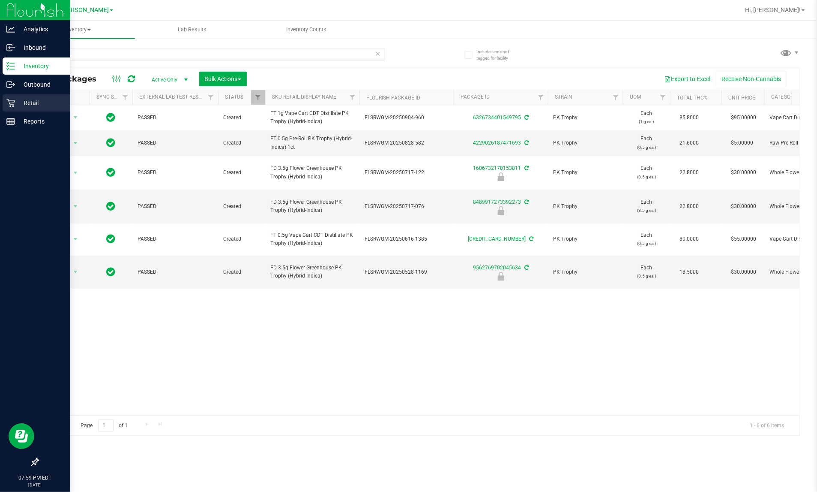
click at [9, 95] on div "Retail" at bounding box center [37, 102] width 68 height 17
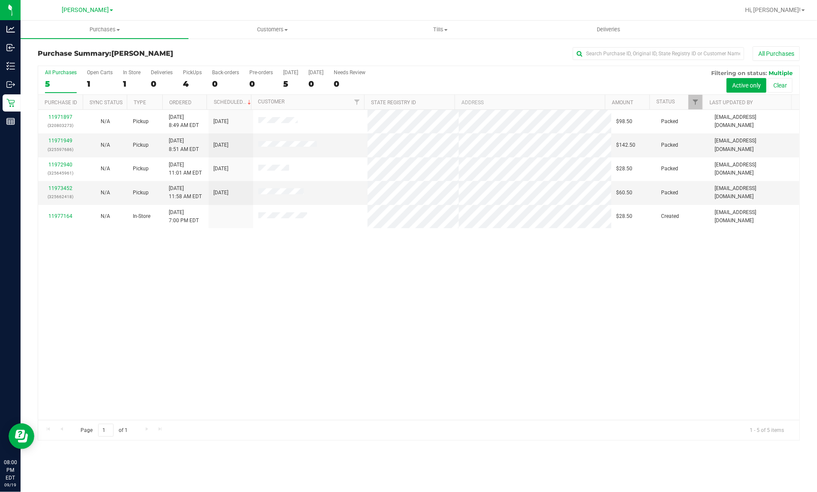
drag, startPoint x: 533, startPoint y: 249, endPoint x: 537, endPoint y: 270, distance: 21.9
click at [533, 249] on div "11971897 (320803273) N/A Pickup [DATE] 8:49 AM EDT 9/19/2025 $98.50 Packed [EMA…" at bounding box center [419, 265] width 762 height 310
click at [340, 412] on div "11971897 (320803273) N/A Pickup [DATE] 8:49 AM EDT 9/19/2025 $98.50 Packed [EMA…" at bounding box center [419, 265] width 762 height 310
click at [445, 29] on span at bounding box center [446, 30] width 3 height 2
click at [440, 54] on li "Manage tills" at bounding box center [441, 52] width 168 height 10
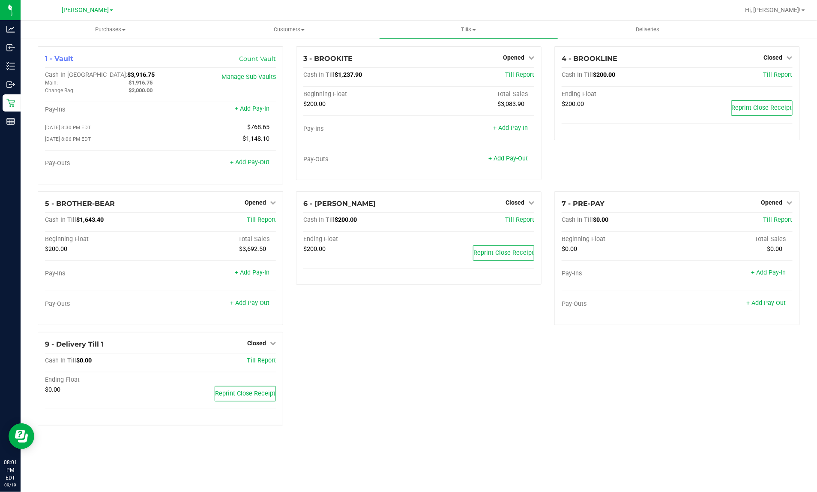
click at [481, 360] on div "1 - Vault Count Vault Cash In Vault: $3,916.75 Main: $1,916.75 Change Bag: $2,0…" at bounding box center [418, 239] width 775 height 386
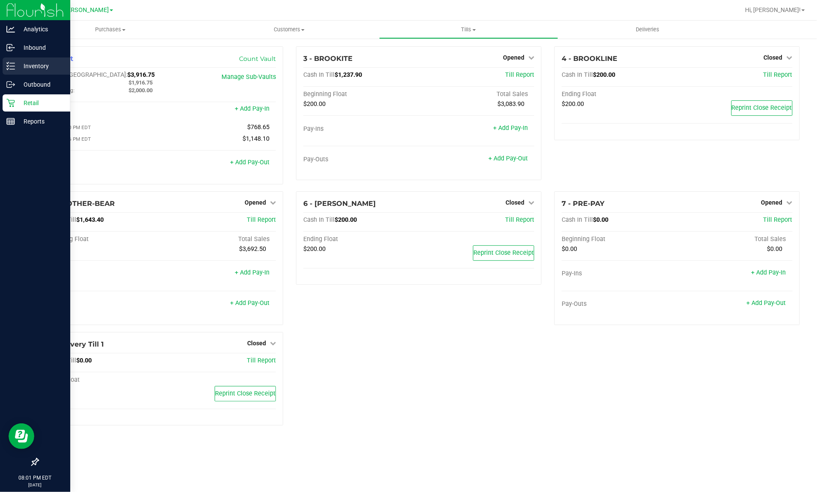
click at [15, 63] on p "Inventory" at bounding box center [40, 66] width 51 height 10
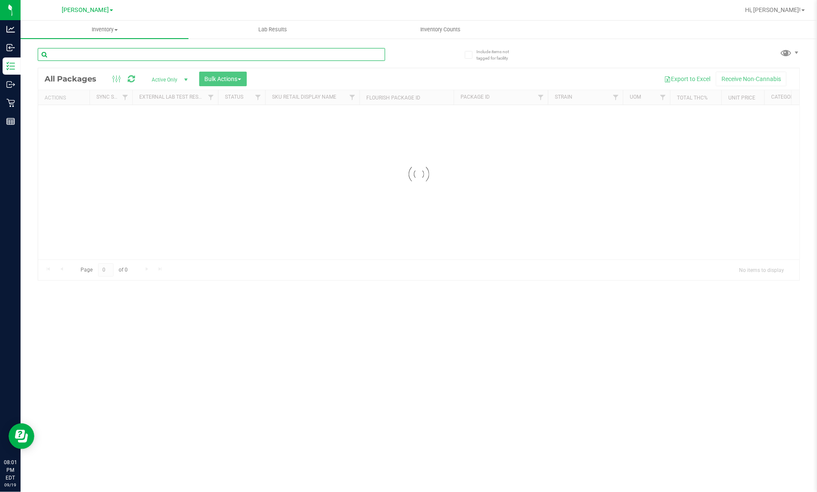
click at [125, 56] on div "Inventory All packages All inventory Waste log Create inventory Lab Results Inv…" at bounding box center [419, 256] width 797 height 471
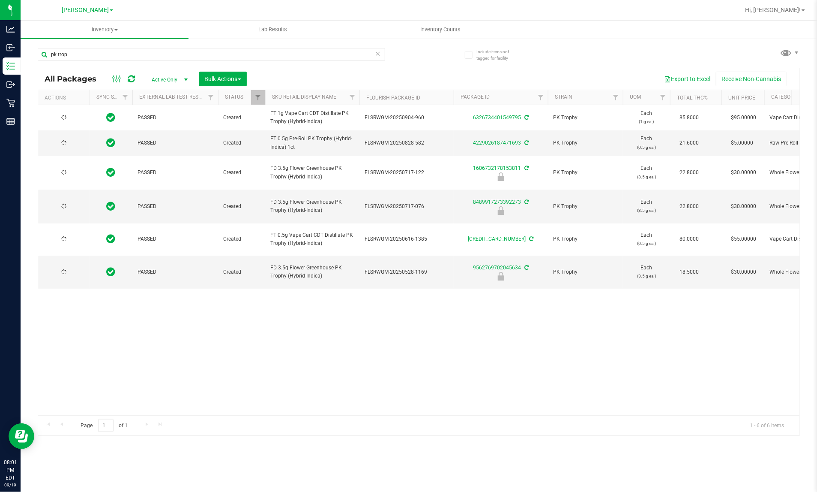
click at [355, 318] on div "PASSED Created FT 1g Vape Cart CDT Distillate PK Trophy (Hybrid-Indica) FLSRWGM…" at bounding box center [419, 260] width 762 height 310
click at [323, 327] on div "Action Action Adjust qty Create package Edit attributes Global inventory Locate…" at bounding box center [419, 260] width 762 height 310
drag, startPoint x: 91, startPoint y: 56, endPoint x: -1, endPoint y: 24, distance: 97.6
click at [0, 24] on html "Analytics Inbound Inventory Outbound Retail Reports 08:01 PM EDT [DATE] 09/19 […" at bounding box center [408, 246] width 817 height 492
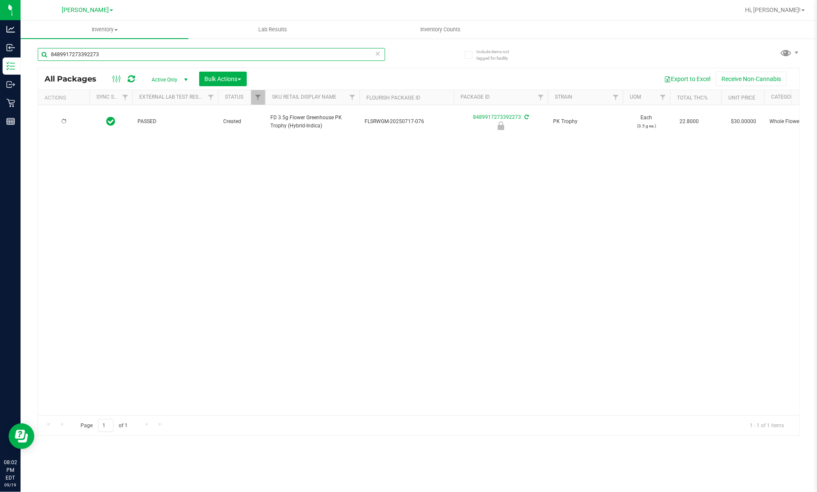
type input "8489917273392273"
click at [64, 119] on span "Action" at bounding box center [58, 122] width 23 height 12
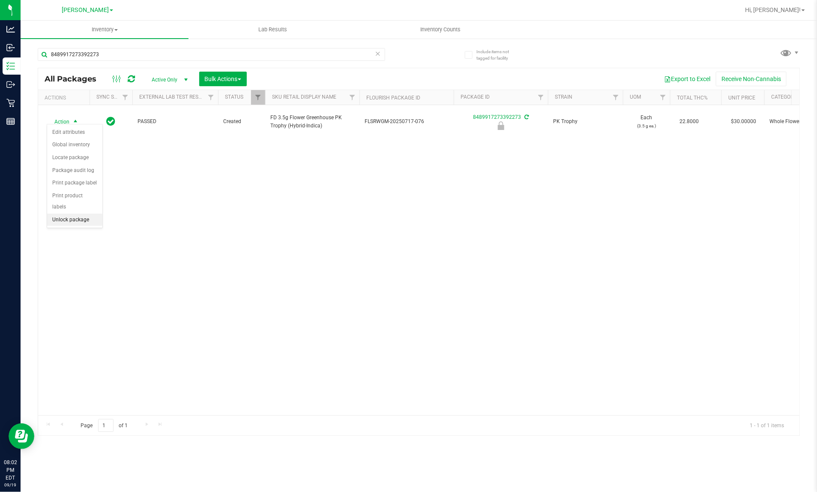
click at [74, 213] on li "Unlock package" at bounding box center [74, 219] width 55 height 13
click at [210, 236] on div "Action Action Adjust qty Create package Edit attributes Global inventory Locate…" at bounding box center [419, 260] width 762 height 310
click at [262, 242] on div "Action Action Adjust qty Create package Edit attributes Global inventory Locate…" at bounding box center [419, 260] width 762 height 310
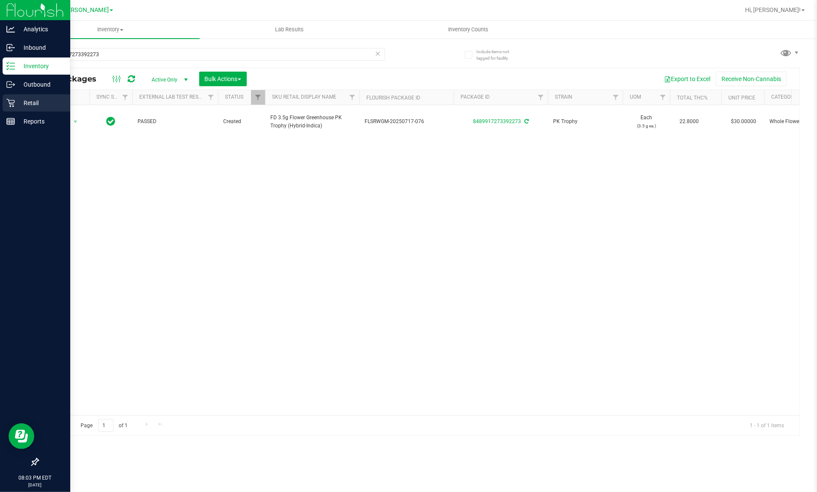
click at [21, 110] on div "Retail" at bounding box center [37, 102] width 68 height 17
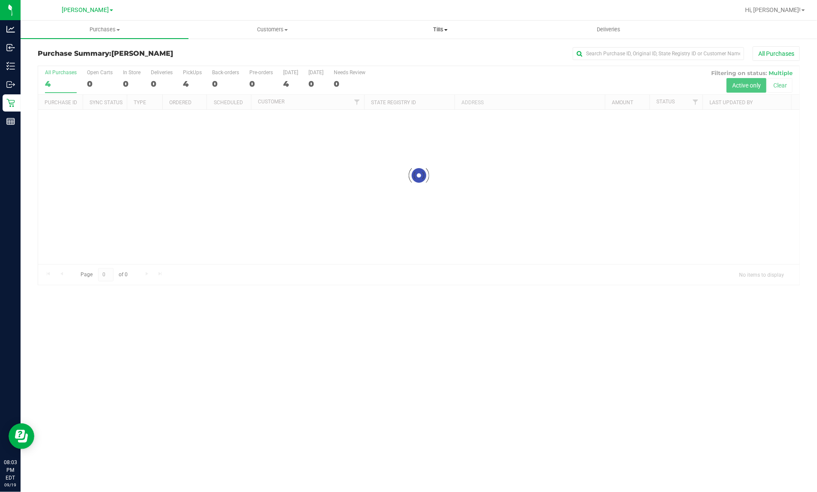
click at [442, 33] on span "Tills" at bounding box center [440, 30] width 167 height 8
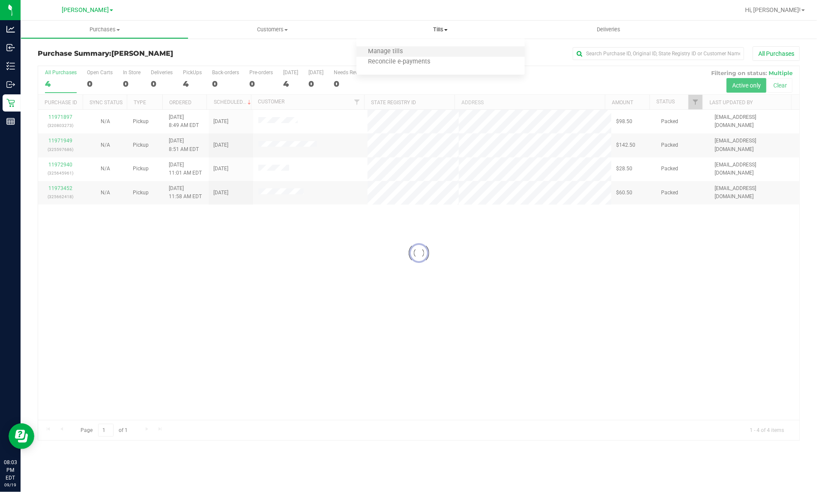
click at [456, 54] on li "Manage tills" at bounding box center [441, 52] width 168 height 10
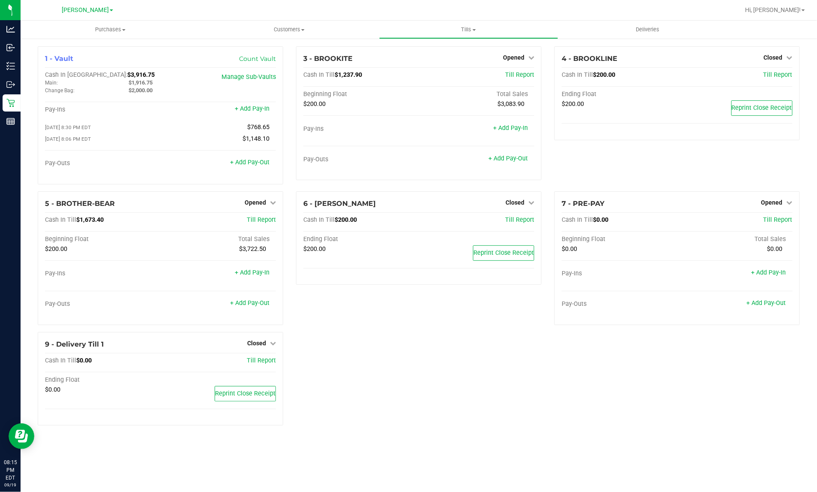
click at [504, 393] on div "1 - Vault Count Vault Cash In Vault: $3,916.75 Main: $1,916.75 Change Bag: $2,0…" at bounding box center [418, 239] width 775 height 386
click at [505, 393] on div "1 - Vault Count Vault Cash In Vault: $3,916.75 Main: $1,916.75 Change Bag: $2,0…" at bounding box center [418, 239] width 775 height 386
click at [547, 379] on div "1 - Vault Count Vault Cash In Vault: $3,916.75 Main: $1,916.75 Change Bag: $2,0…" at bounding box center [418, 239] width 775 height 386
click at [451, 348] on div "1 - Vault Count Vault Cash In Vault: $5,390.15 Main: $3,390.15 Change Bag: $2,0…" at bounding box center [418, 239] width 775 height 386
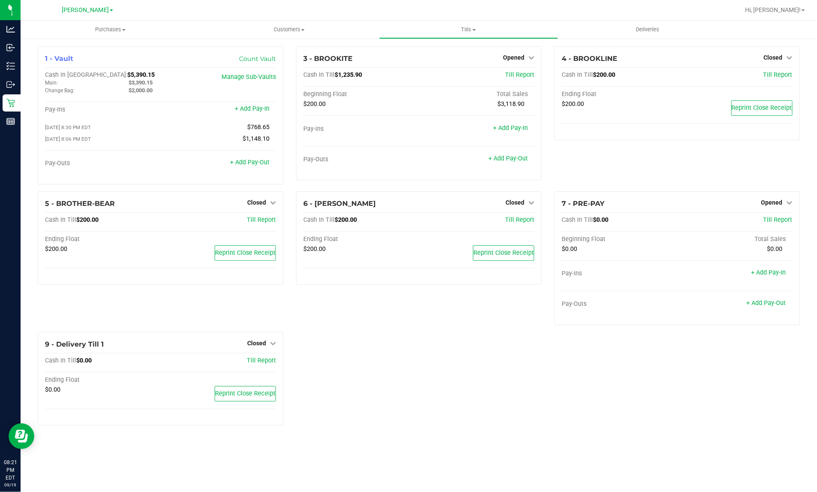
click at [451, 348] on div "1 - Vault Count Vault Cash In Vault: $5,390.15 Main: $3,390.15 Change Bag: $2,0…" at bounding box center [418, 239] width 775 height 386
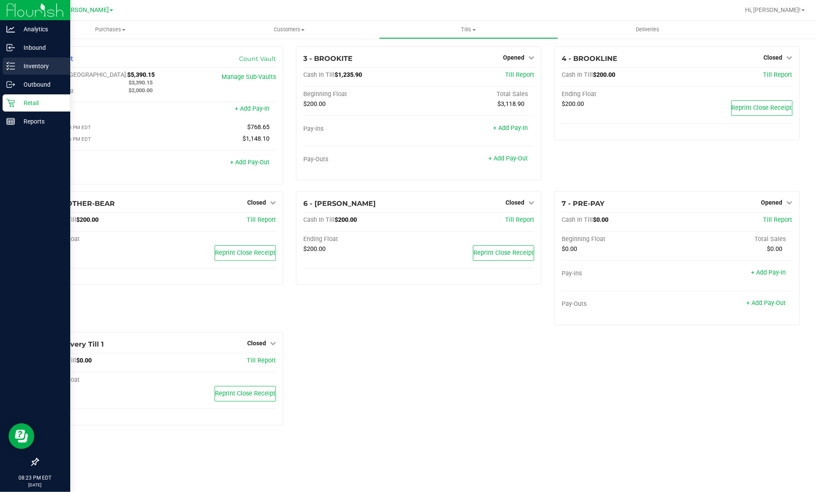
click at [17, 65] on p "Inventory" at bounding box center [40, 66] width 51 height 10
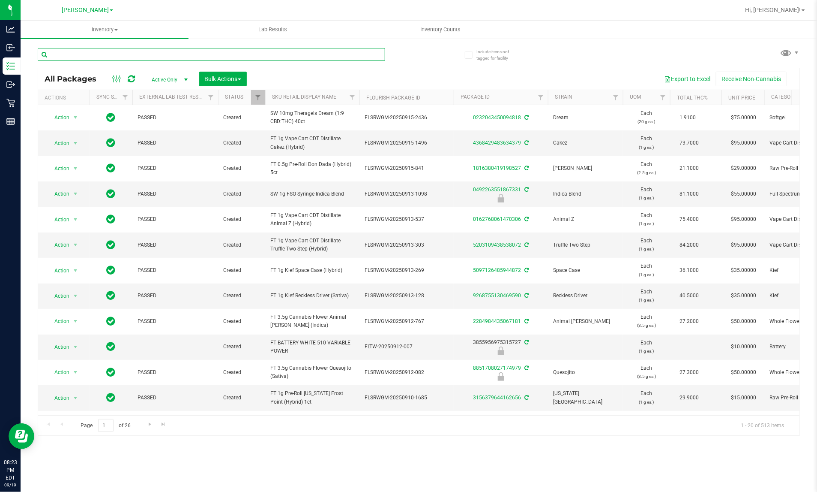
click at [117, 57] on input "text" at bounding box center [212, 54] width 348 height 13
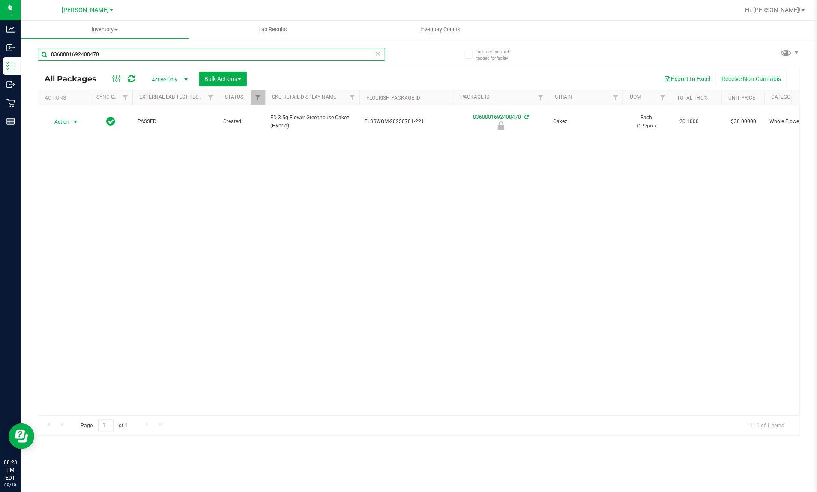
type input "8368801692408470"
click at [71, 117] on span "select" at bounding box center [75, 122] width 11 height 12
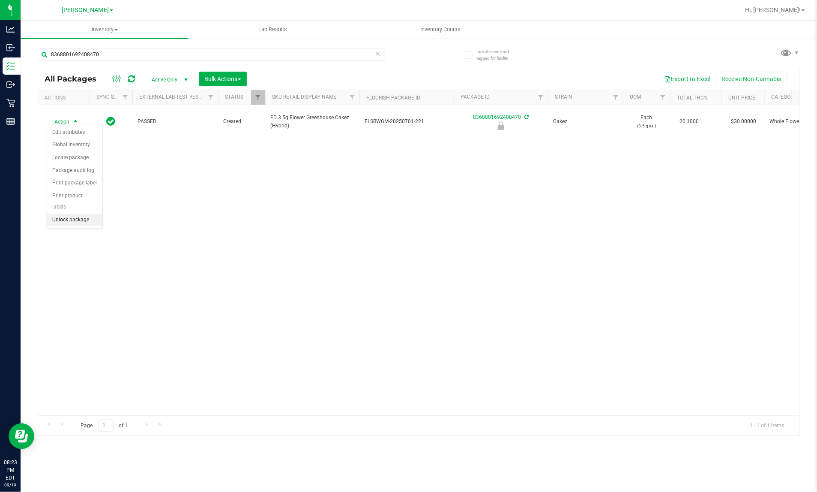
click at [78, 213] on li "Unlock package" at bounding box center [74, 219] width 55 height 13
drag, startPoint x: 192, startPoint y: 258, endPoint x: 195, endPoint y: 248, distance: 10.6
click at [194, 258] on div "Action Action Adjust qty Create package Edit attributes Global inventory Locate…" at bounding box center [419, 260] width 762 height 310
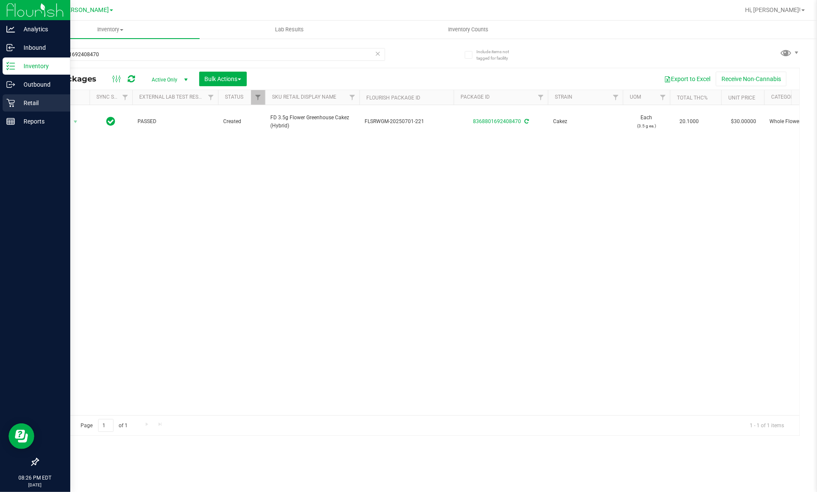
click at [13, 101] on icon at bounding box center [10, 103] width 9 height 9
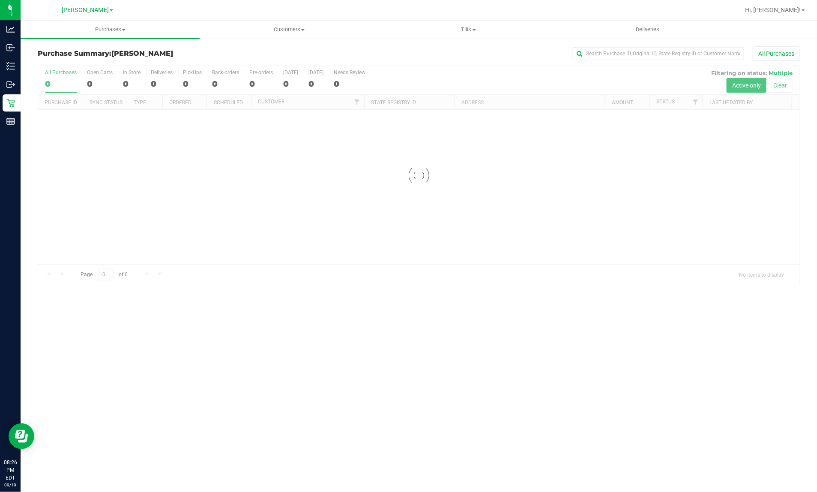
click at [771, 3] on div "Hi, [PERSON_NAME]!" at bounding box center [775, 10] width 67 height 15
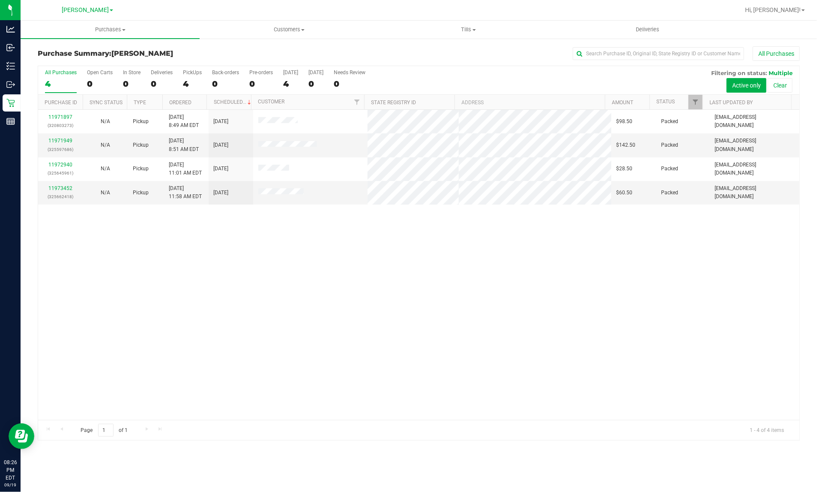
click at [268, 388] on div "11971897 (320803273) N/A Pickup [DATE] 8:49 AM EDT 9/19/2025 $98.50 Packed [EMA…" at bounding box center [419, 265] width 762 height 310
click at [63, 190] on link "11973452" at bounding box center [60, 188] width 24 height 6
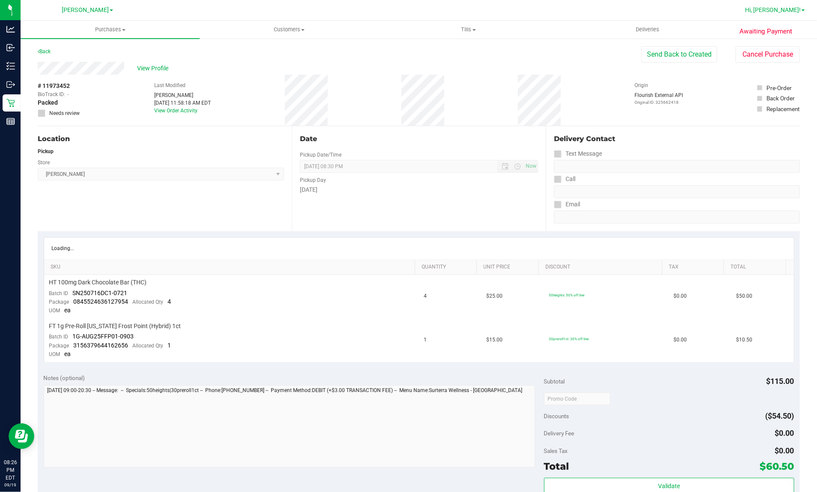
click at [789, 11] on span "Hi, [PERSON_NAME]!" at bounding box center [773, 9] width 56 height 7
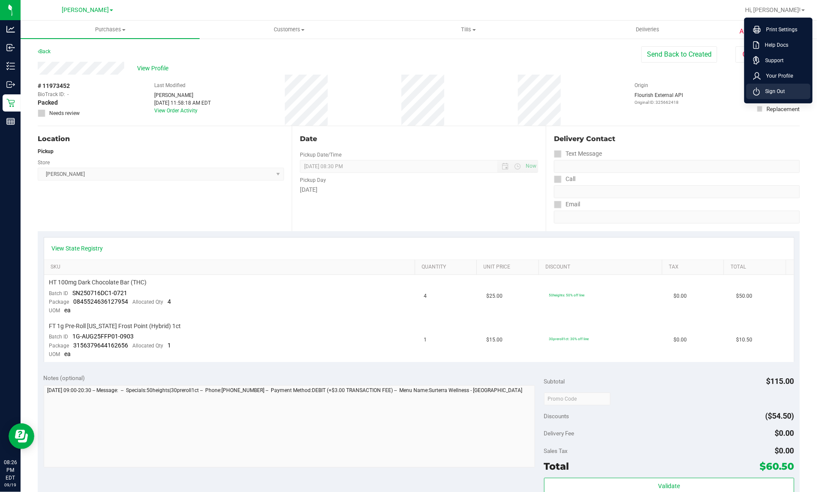
click at [781, 86] on li "Sign Out" at bounding box center [779, 91] width 64 height 15
